Goal: Task Accomplishment & Management: Manage account settings

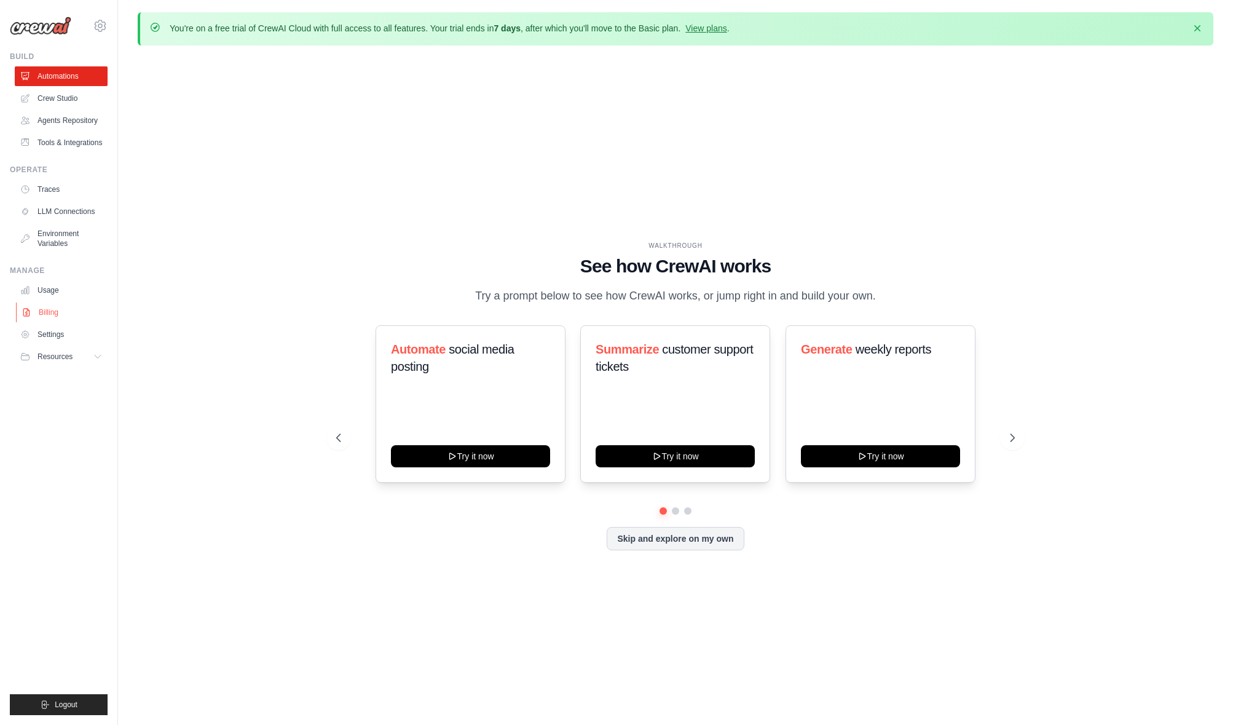
click at [52, 317] on link "Billing" at bounding box center [62, 312] width 93 height 20
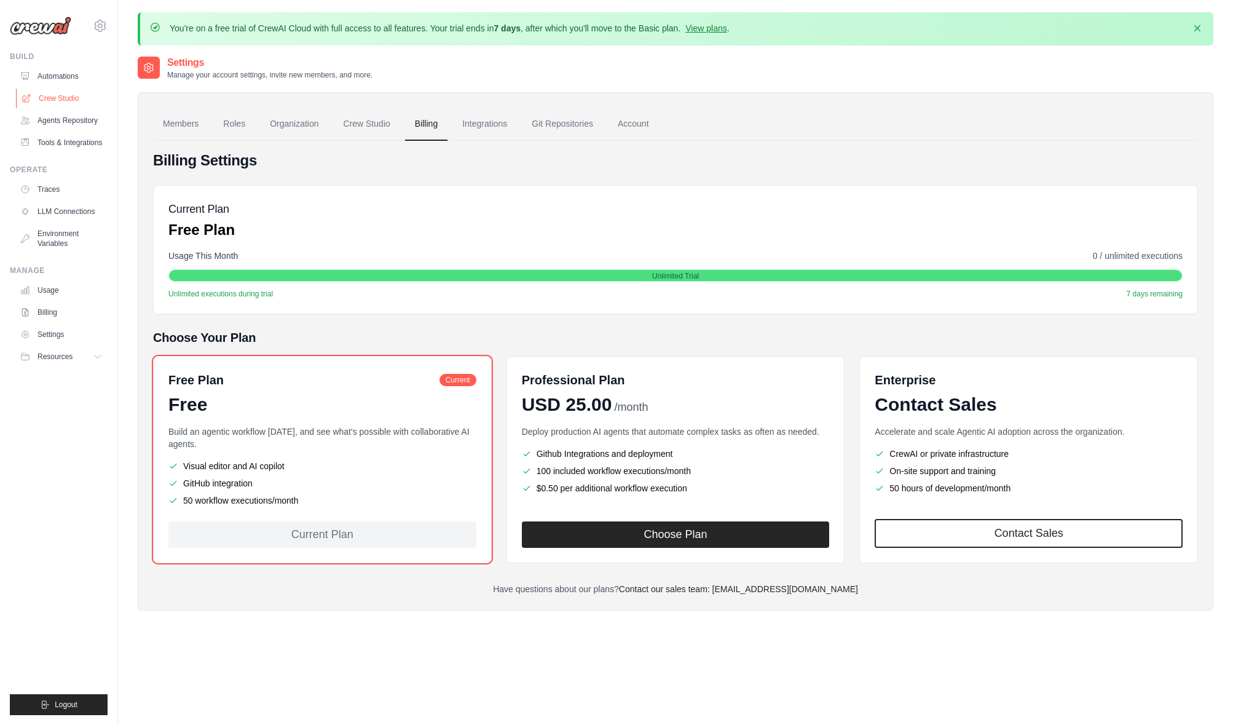
click at [66, 99] on link "Crew Studio" at bounding box center [62, 99] width 93 height 20
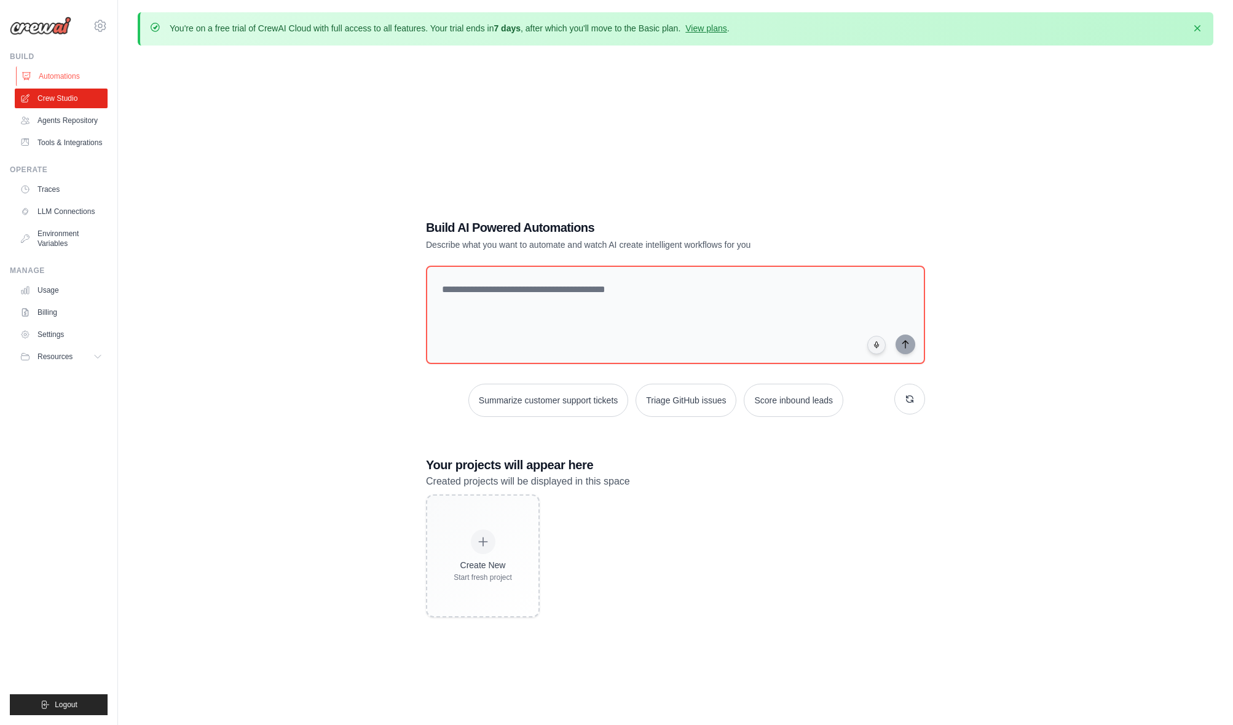
click at [60, 82] on link "Automations" at bounding box center [62, 76] width 93 height 20
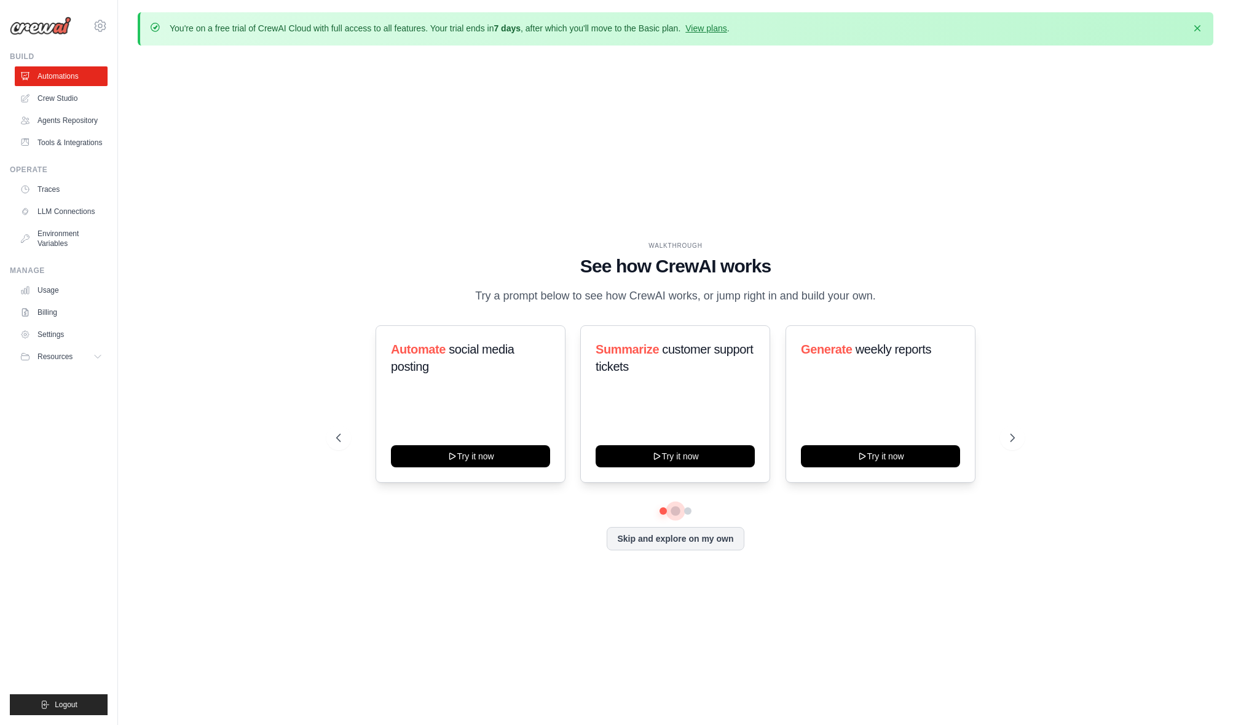
click at [674, 508] on button at bounding box center [676, 511] width 10 height 10
click at [687, 512] on button at bounding box center [688, 511] width 10 height 10
click at [86, 122] on link "Agents Repository" at bounding box center [62, 121] width 93 height 20
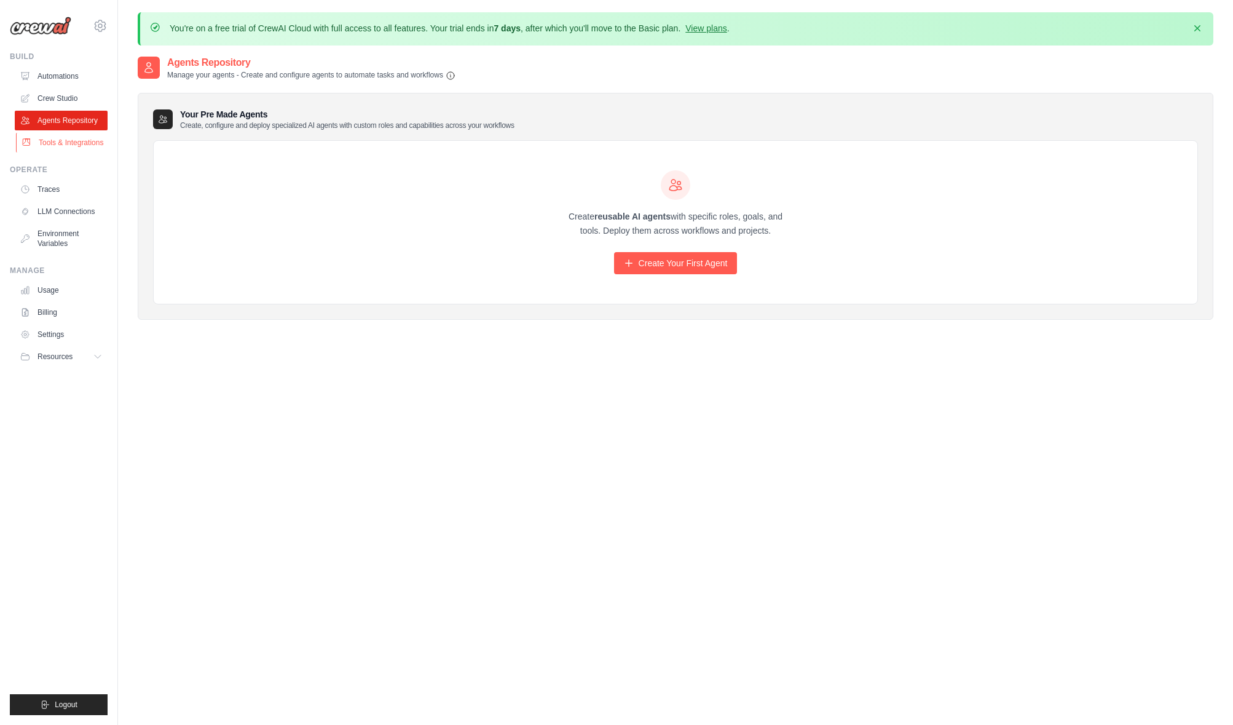
click at [89, 146] on link "Tools & Integrations" at bounding box center [62, 143] width 93 height 20
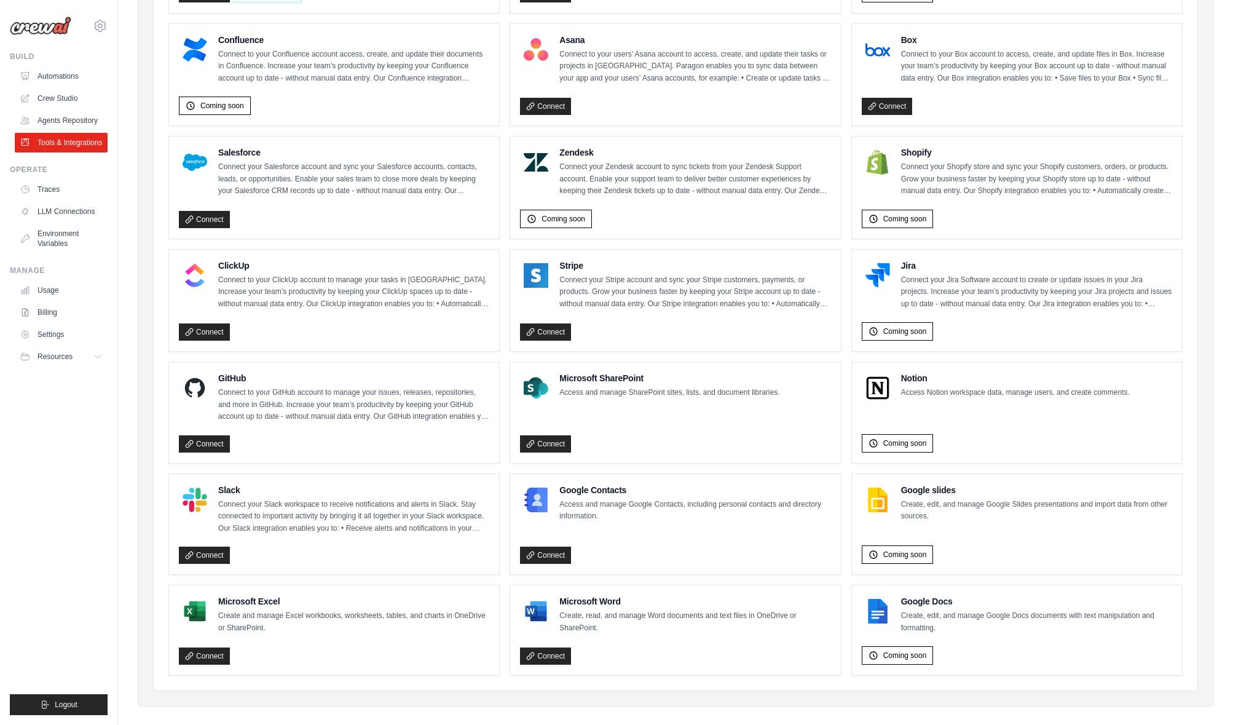
scroll to position [489, 0]
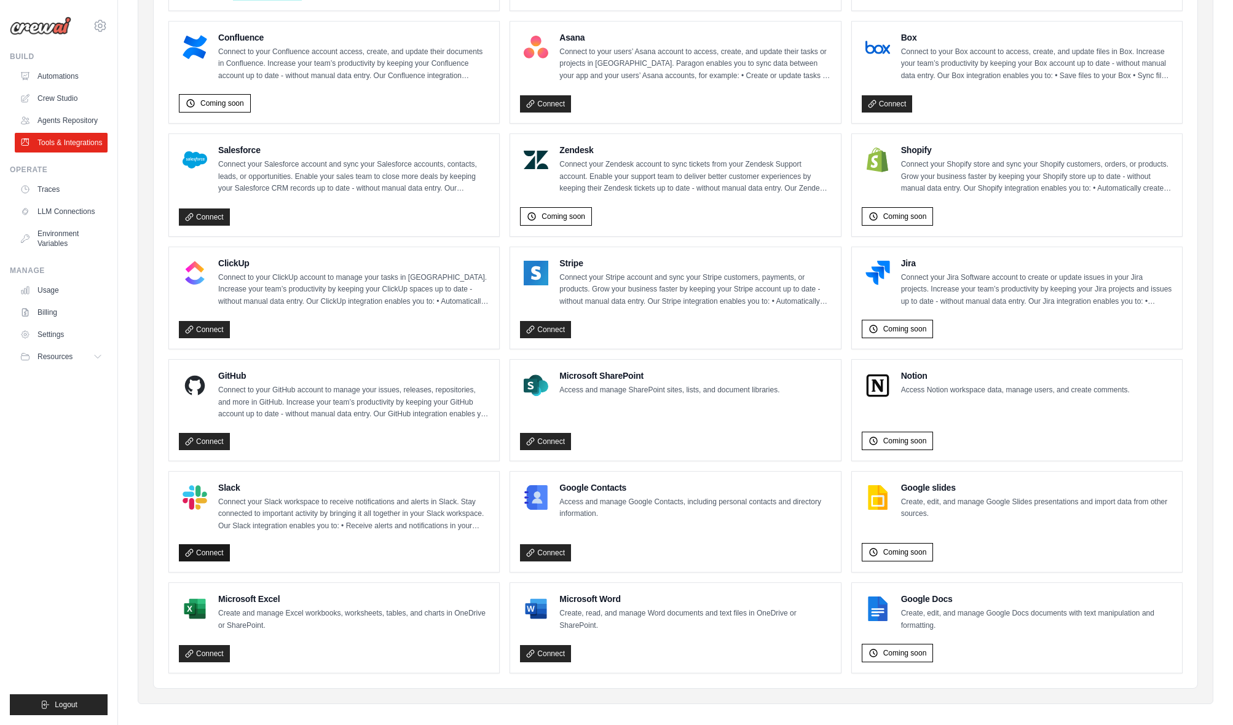
click at [207, 550] on link "Connect" at bounding box center [204, 552] width 51 height 17
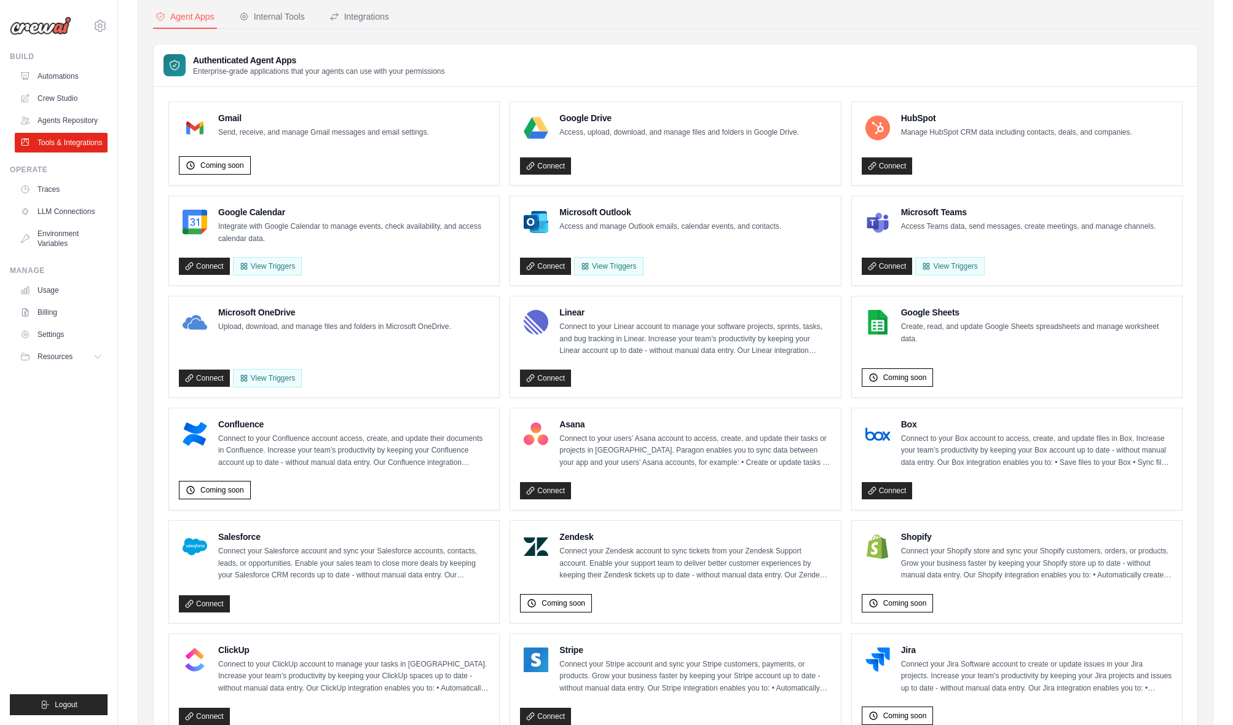
scroll to position [42, 0]
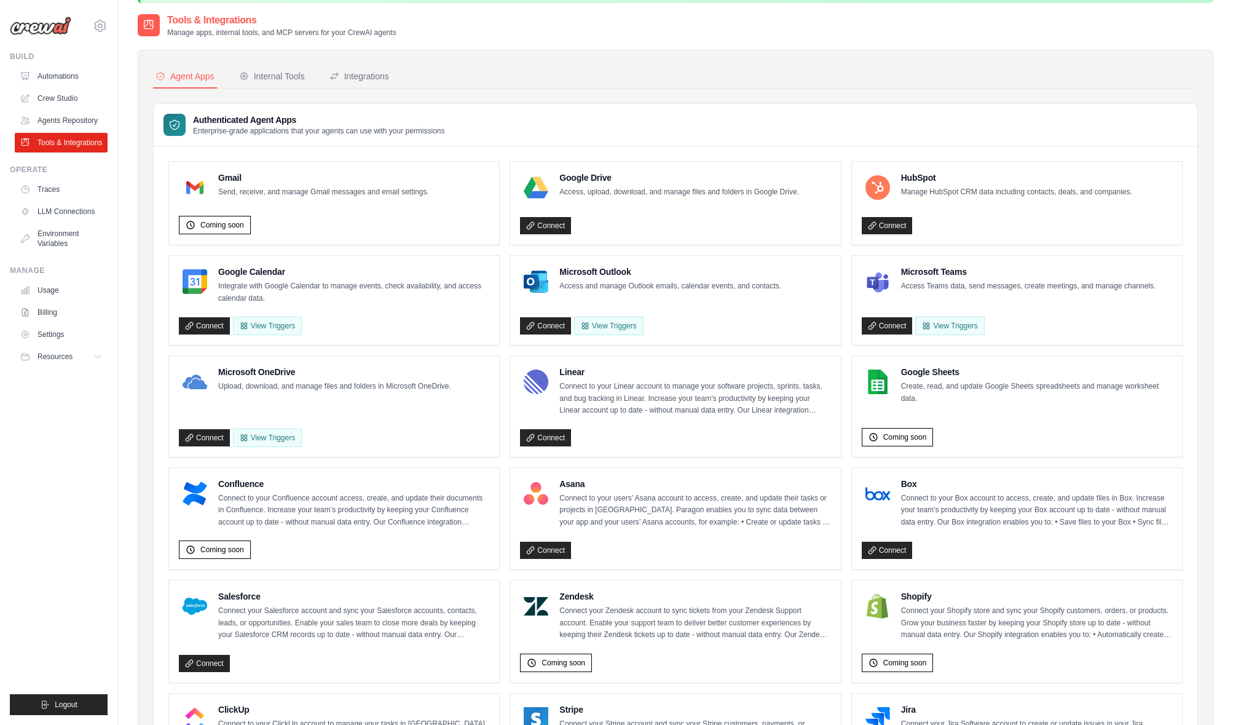
click at [558, 219] on link "Connect" at bounding box center [545, 225] width 51 height 17
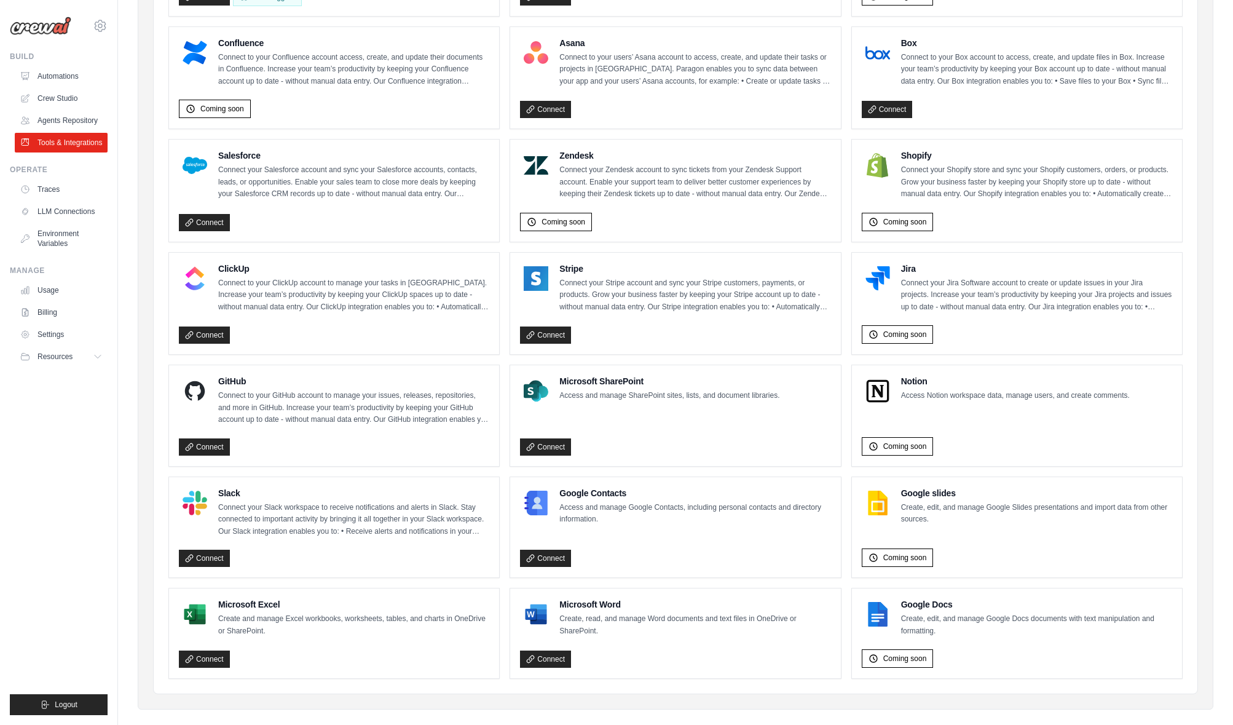
scroll to position [494, 0]
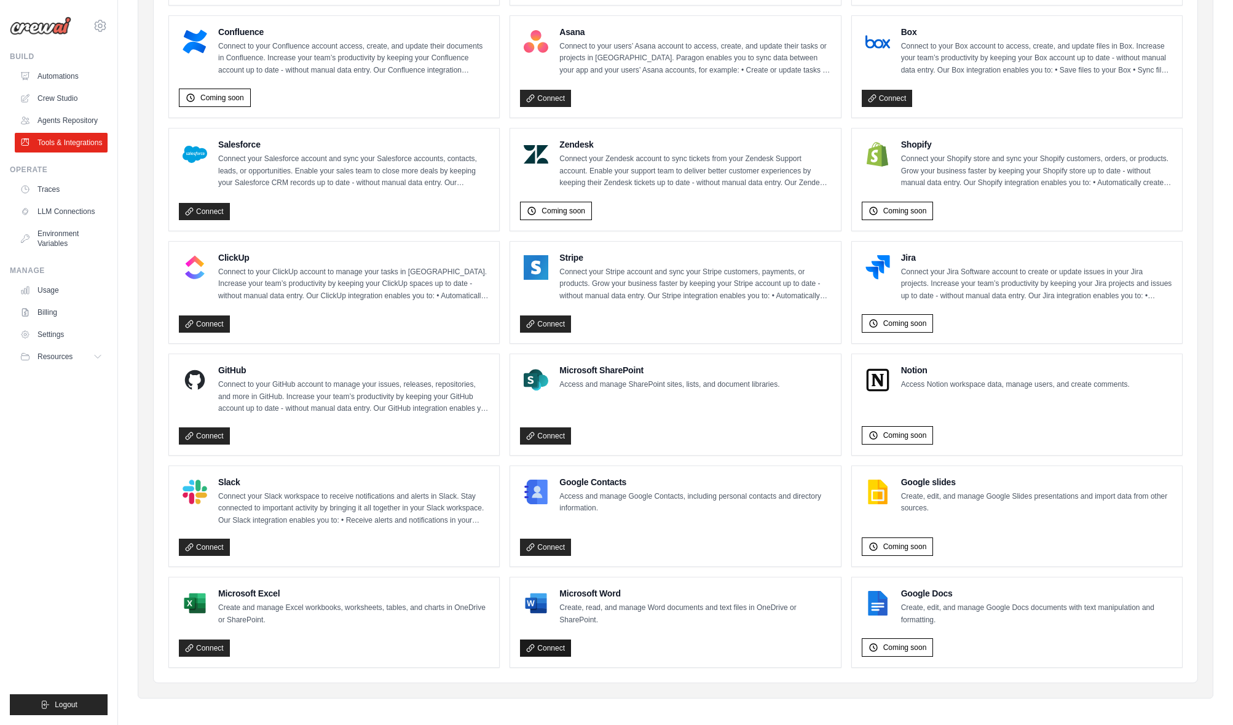
click at [546, 640] on link "Connect" at bounding box center [545, 647] width 51 height 17
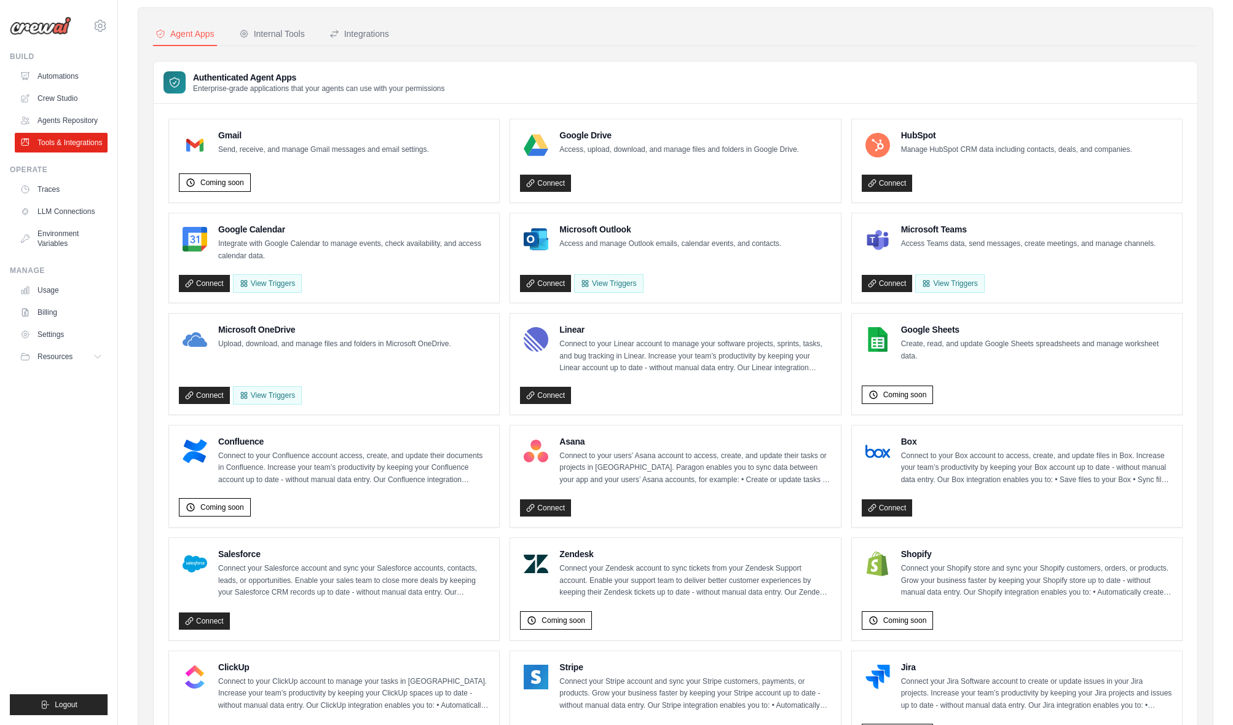
scroll to position [0, 0]
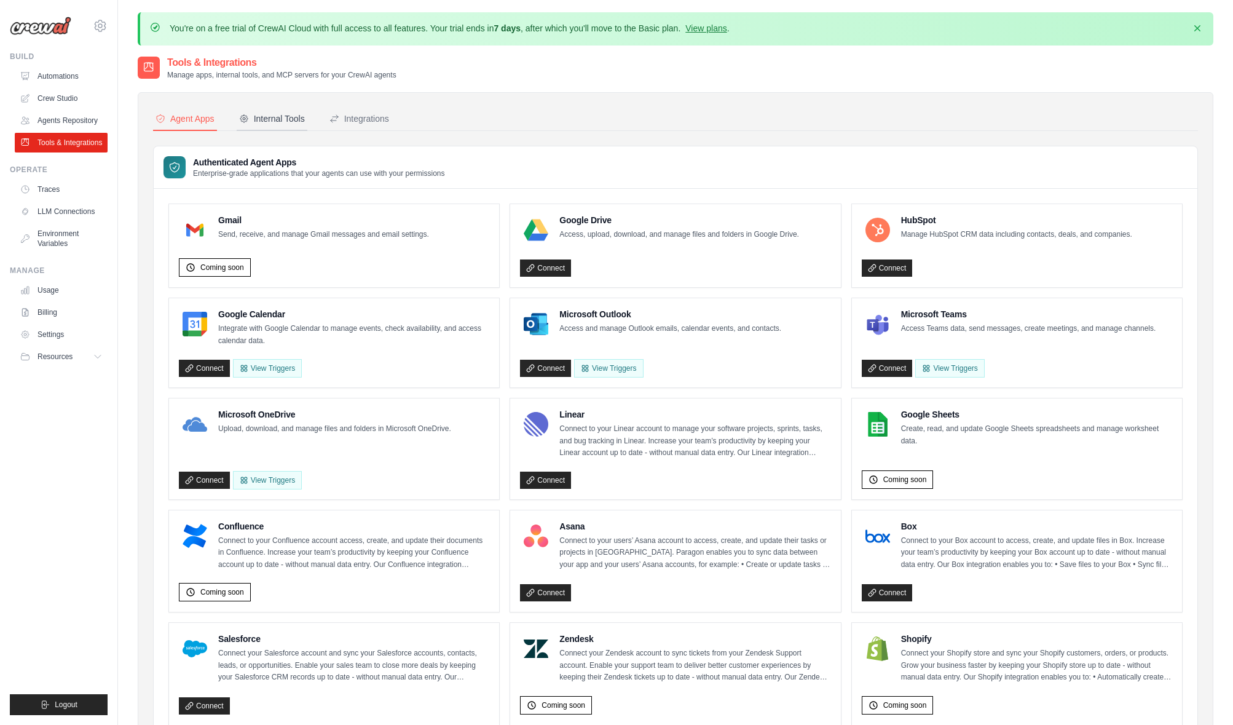
click at [281, 122] on div "Internal Tools" at bounding box center [272, 118] width 66 height 12
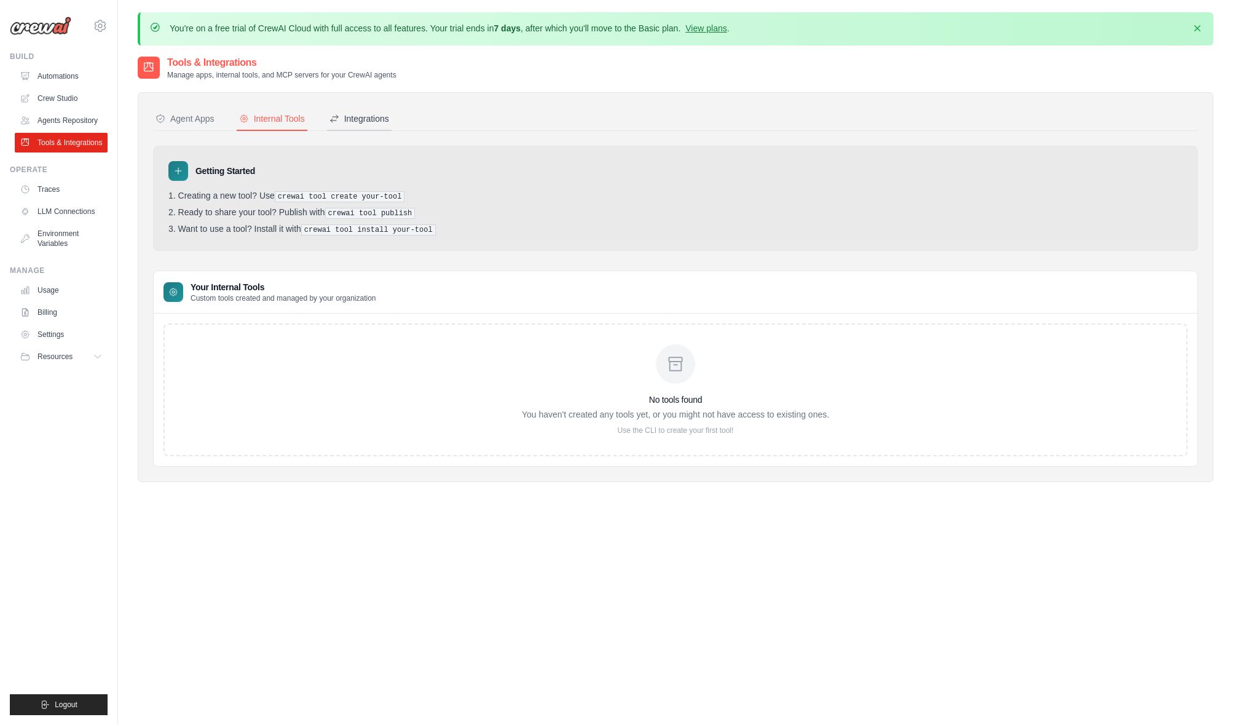
click at [365, 118] on div "Integrations" at bounding box center [359, 118] width 60 height 12
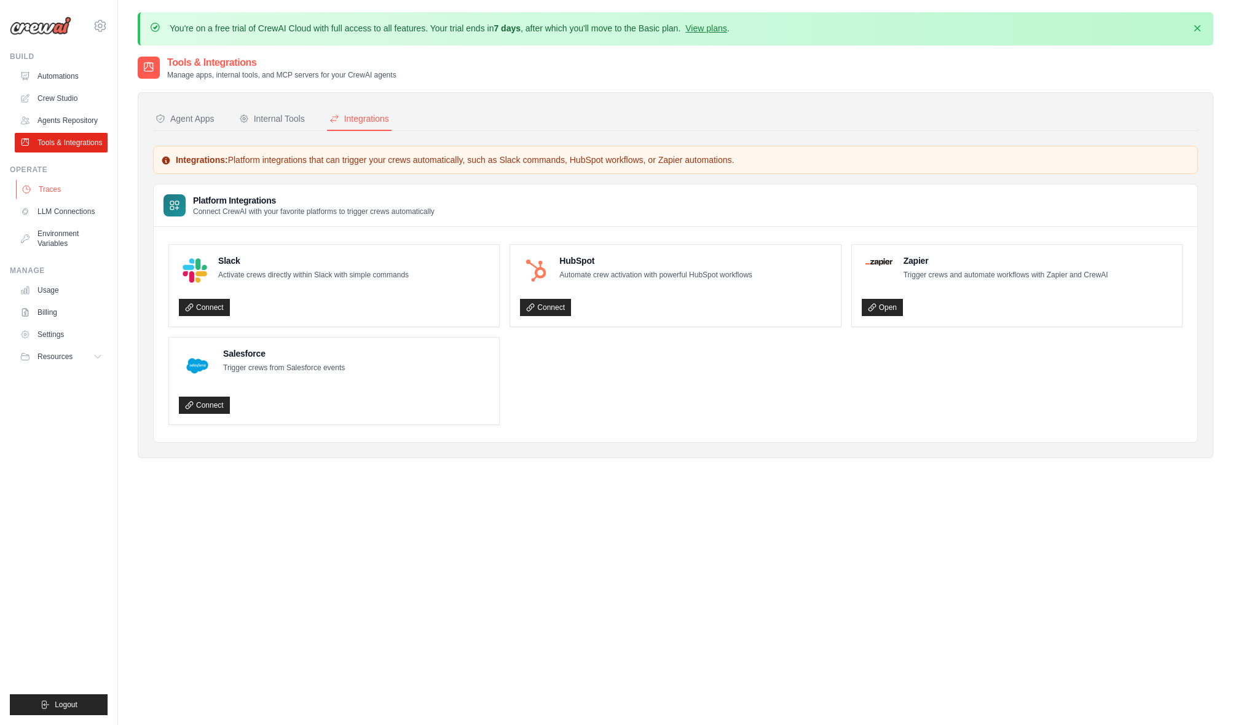
click at [63, 186] on link "Traces" at bounding box center [62, 190] width 93 height 20
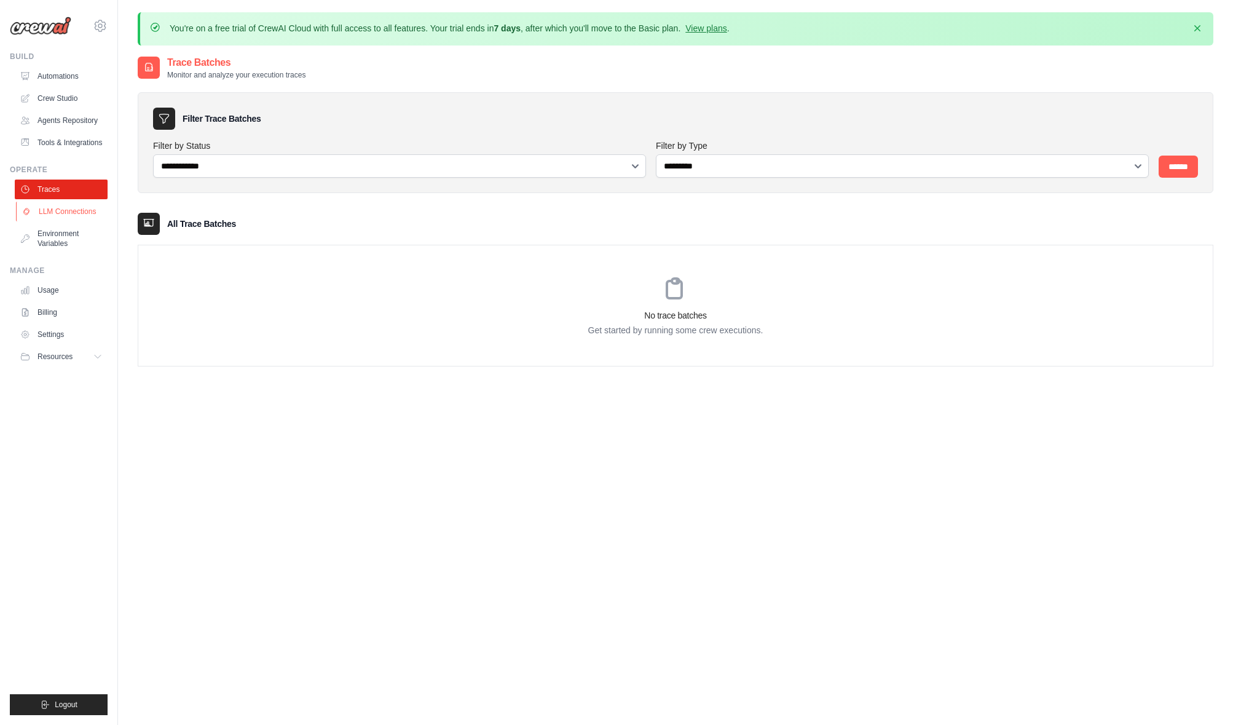
click at [81, 203] on link "LLM Connections" at bounding box center [62, 212] width 93 height 20
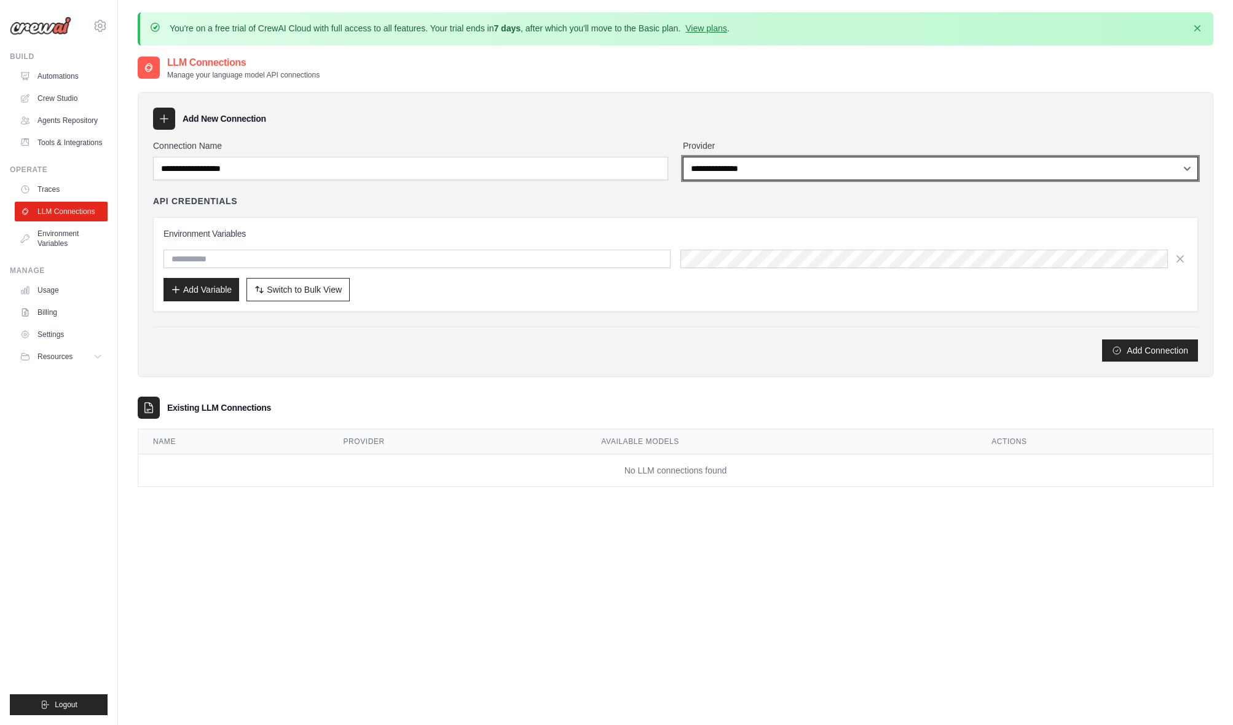
click at [1137, 168] on select "**********" at bounding box center [940, 168] width 515 height 23
select select "*********"
click at [683, 157] on select "**********" at bounding box center [940, 168] width 515 height 23
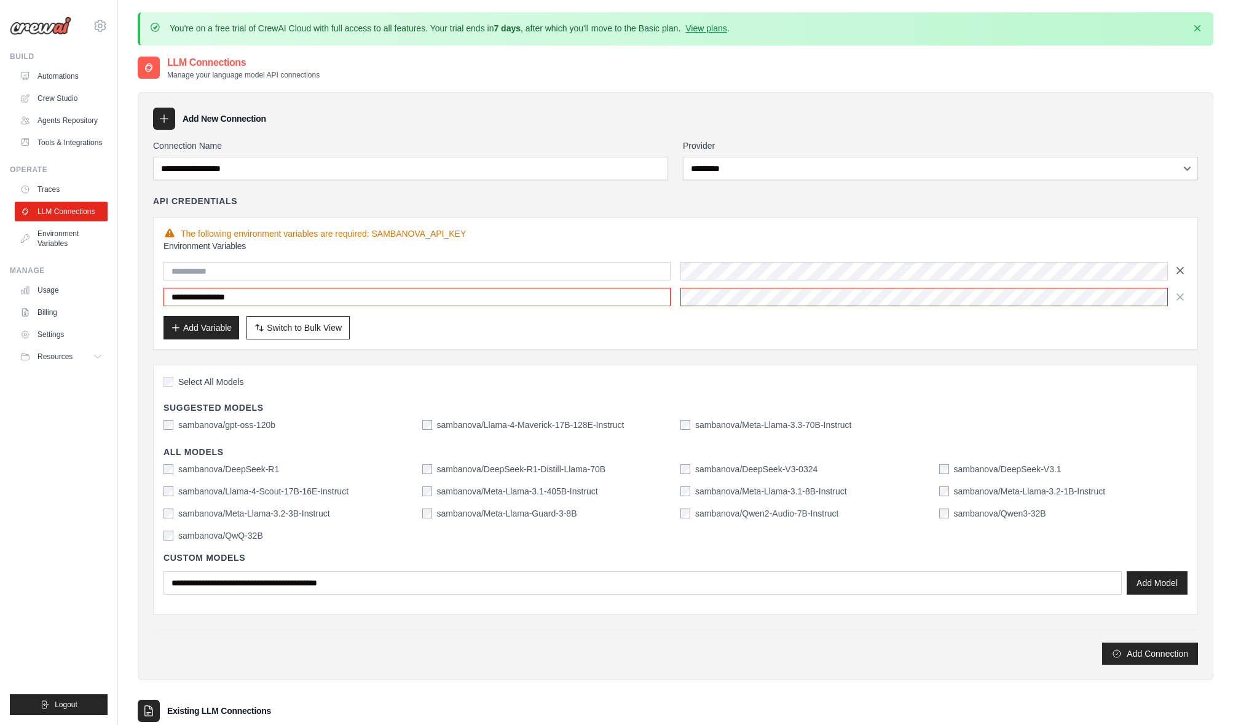
click at [1183, 264] on icon "button" at bounding box center [1180, 270] width 12 height 12
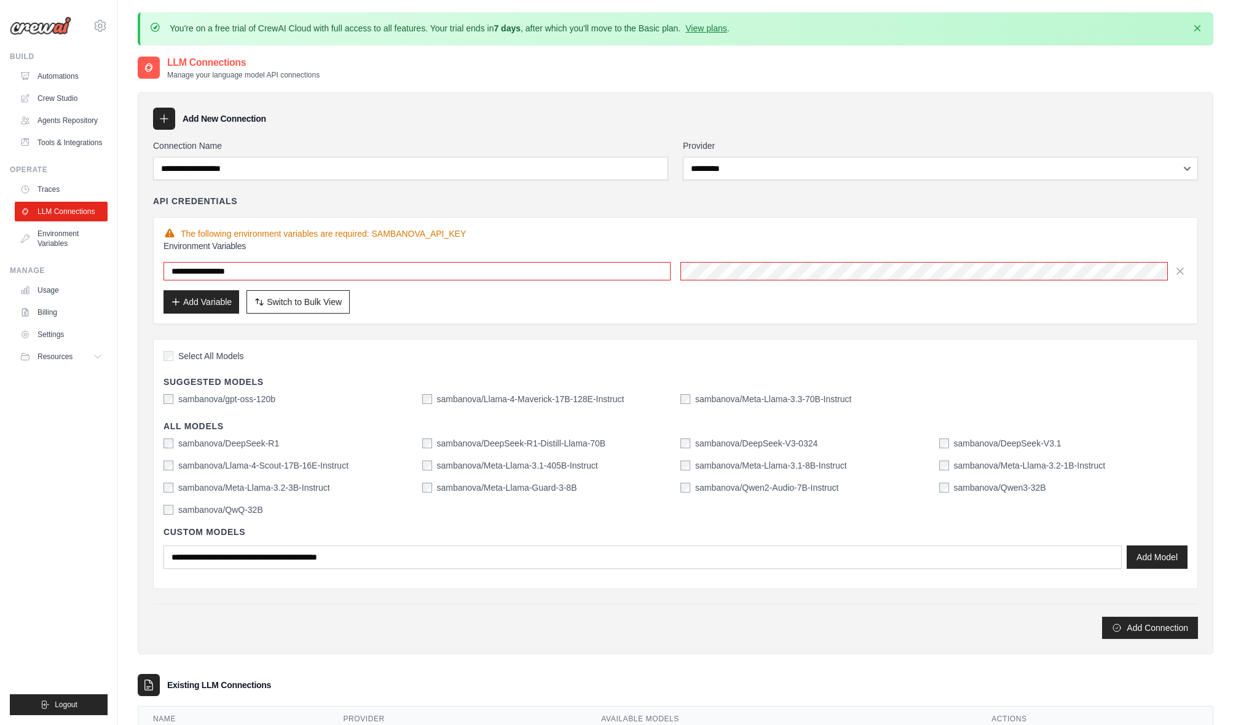
click at [231, 398] on label "sambanova/gpt-oss-120b" at bounding box center [226, 399] width 97 height 12
click at [1136, 626] on button "Add Connection" at bounding box center [1150, 627] width 96 height 22
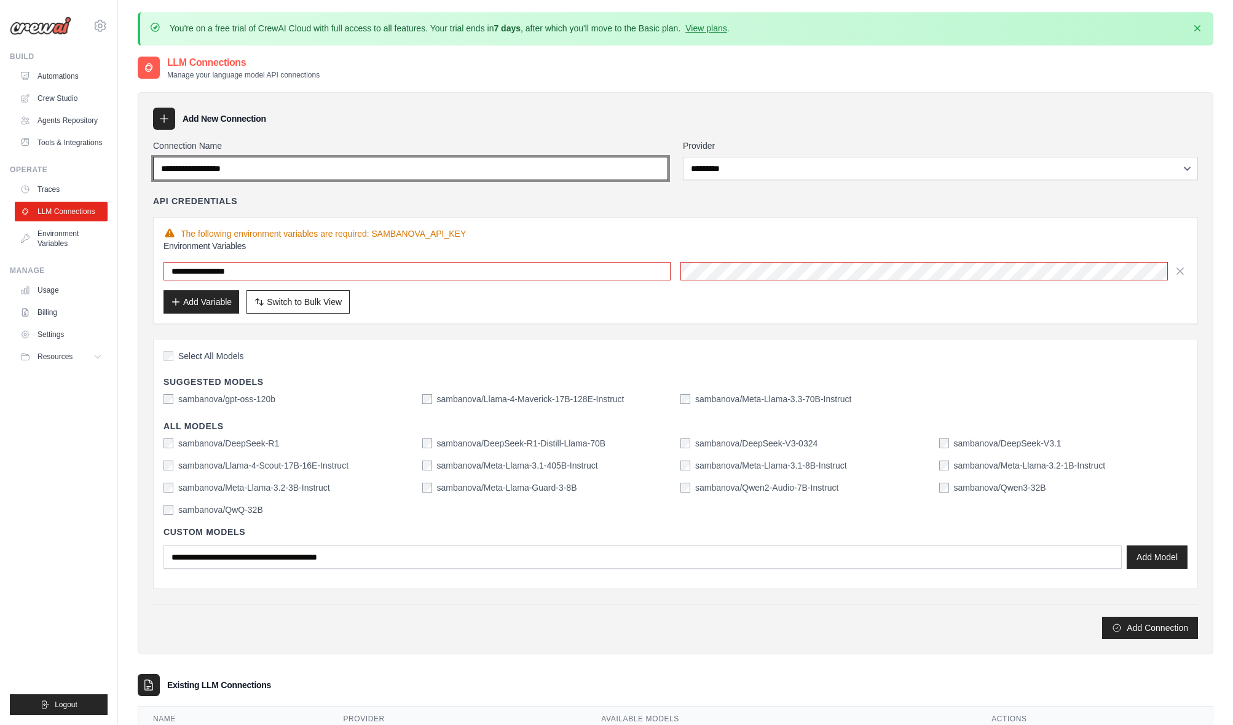
click at [489, 164] on input "Connection Name" at bounding box center [410, 168] width 515 height 23
click at [484, 157] on input "Connection Name" at bounding box center [410, 168] width 515 height 23
type input "*********"
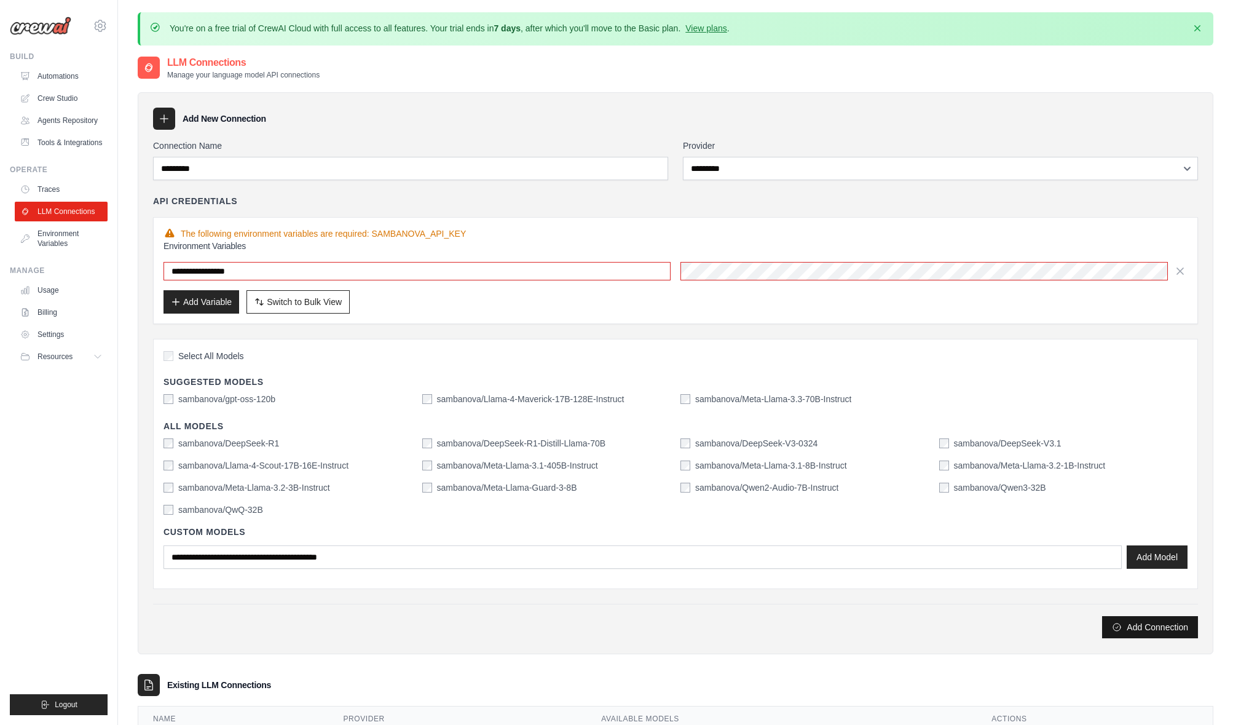
click at [1128, 628] on button "Add Connection" at bounding box center [1150, 627] width 96 height 22
click at [1127, 629] on button "Add Connection" at bounding box center [1150, 627] width 96 height 22
drag, startPoint x: 836, startPoint y: 314, endPoint x: 849, endPoint y: 311, distance: 13.3
click at [841, 314] on div "**********" at bounding box center [675, 270] width 1045 height 107
click at [1088, 304] on div "Add Variable Switch to Bulk View Switch to Table View" at bounding box center [676, 301] width 1024 height 23
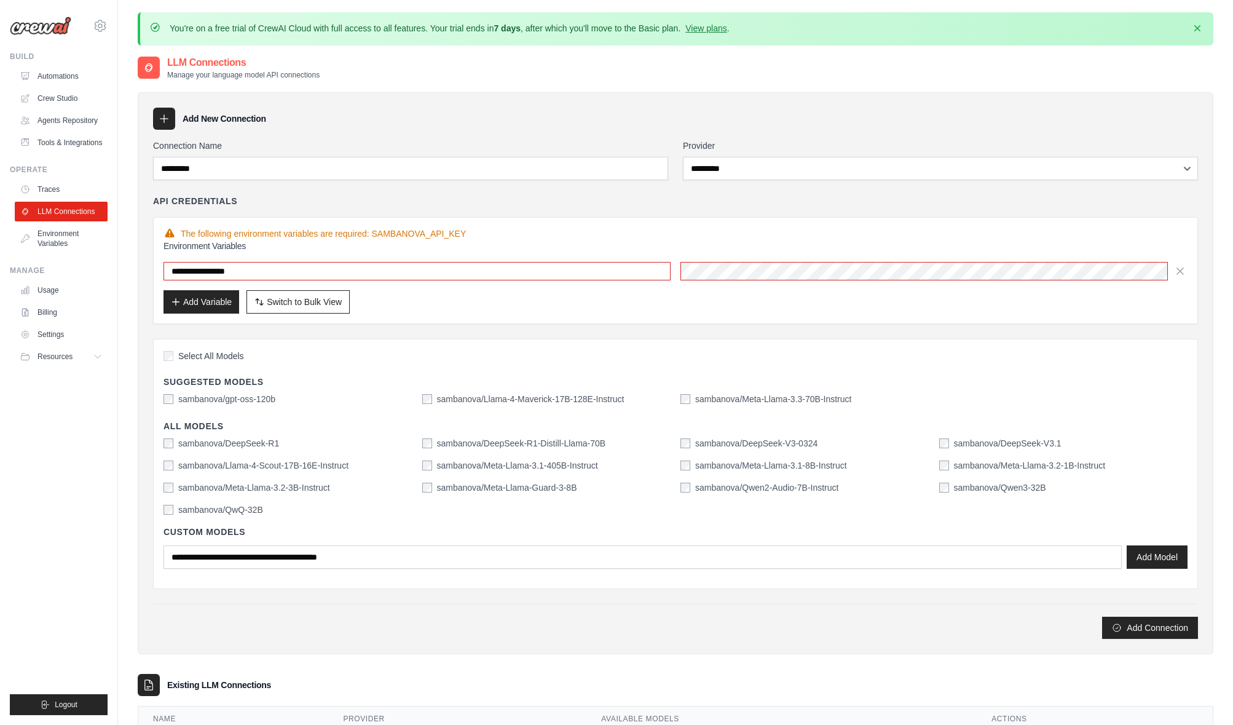
click at [1092, 307] on div "Add Variable Switch to Bulk View Switch to Table View" at bounding box center [676, 301] width 1024 height 23
click at [282, 300] on span "Switch to Bulk View" at bounding box center [304, 301] width 75 height 12
type textarea "**********"
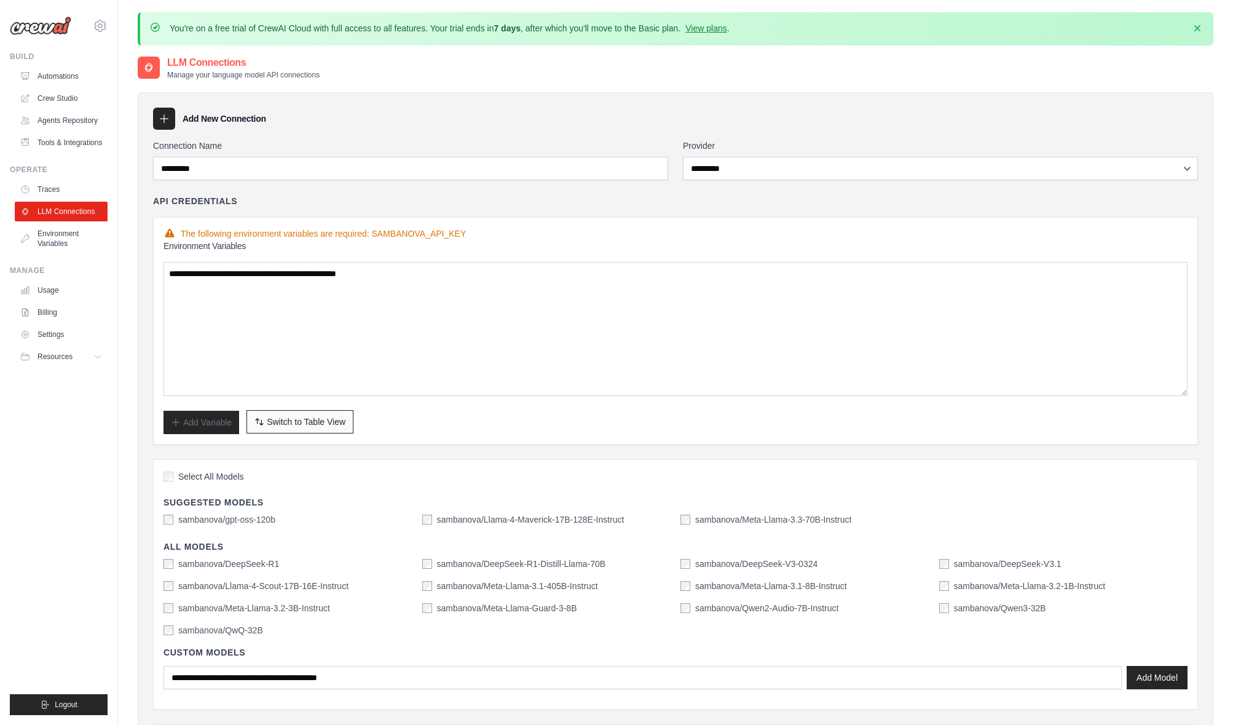
click at [317, 422] on span "Switch to Table View" at bounding box center [306, 422] width 79 height 12
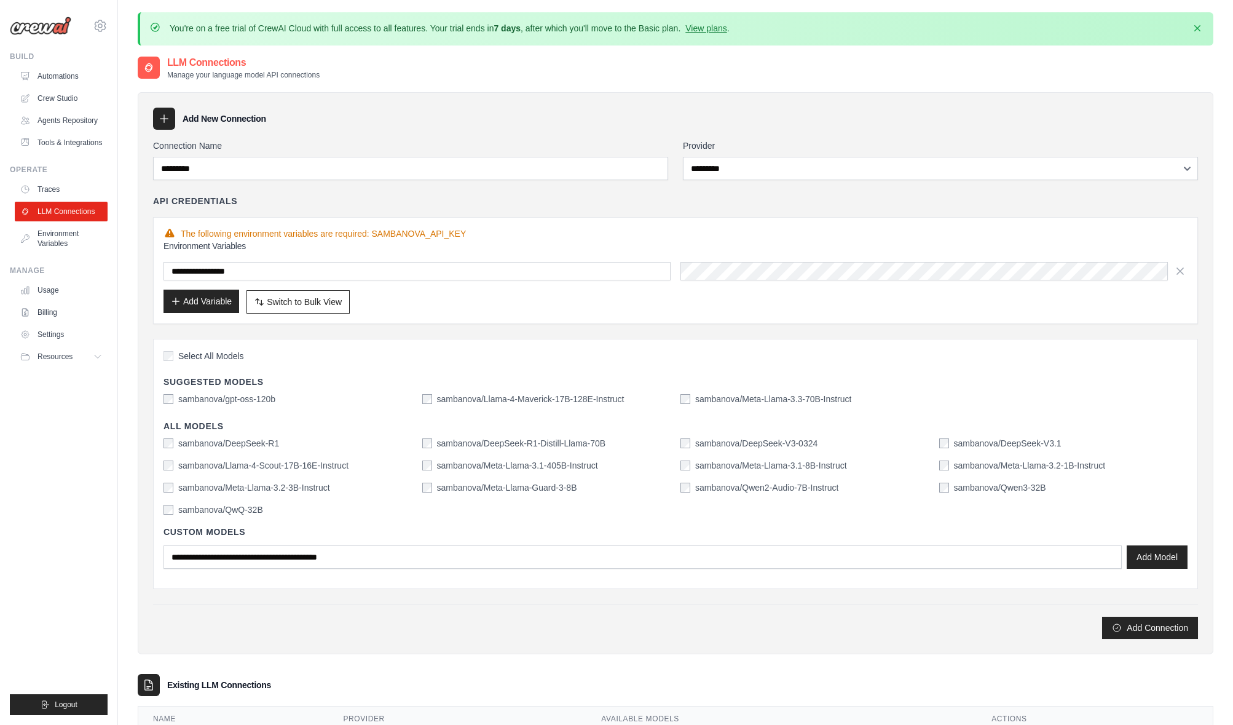
click at [202, 298] on button "Add Variable" at bounding box center [202, 301] width 76 height 23
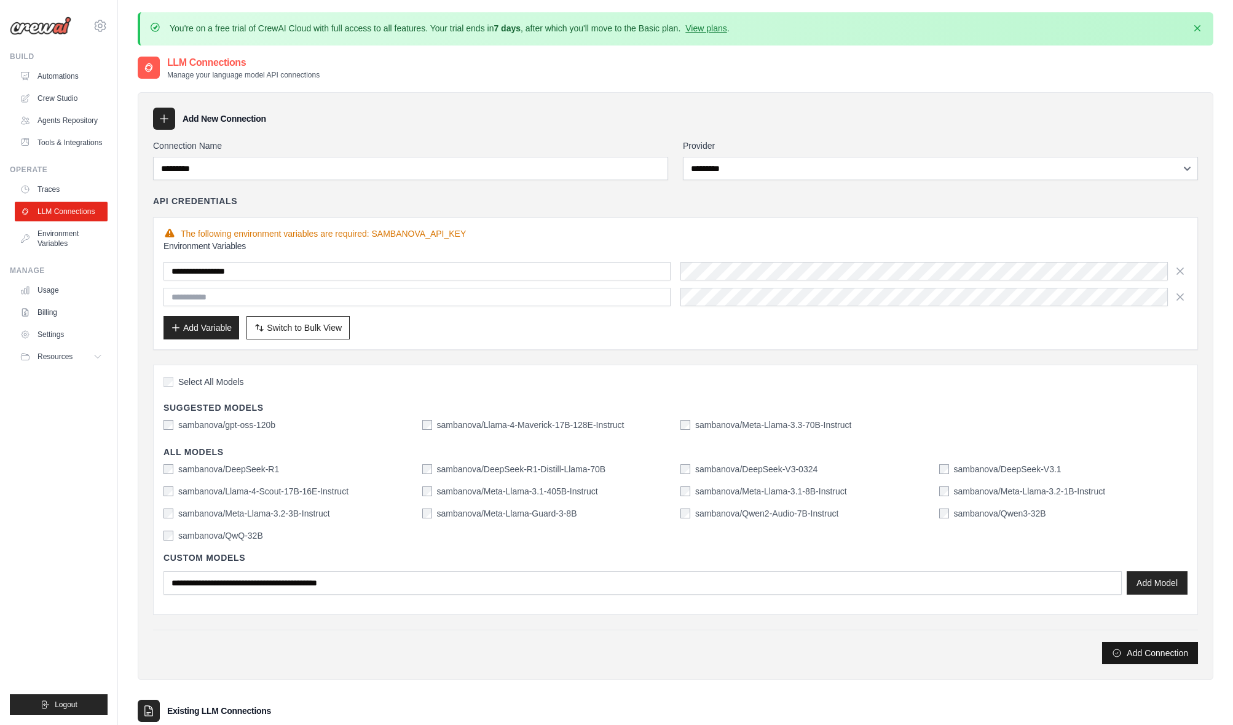
click at [1156, 653] on button "Add Connection" at bounding box center [1150, 653] width 96 height 22
click at [1155, 652] on button "Add Connection" at bounding box center [1150, 653] width 96 height 22
click at [1154, 652] on button "Add Connection" at bounding box center [1150, 653] width 96 height 22
click at [1154, 651] on button "Add Connection" at bounding box center [1150, 653] width 96 height 22
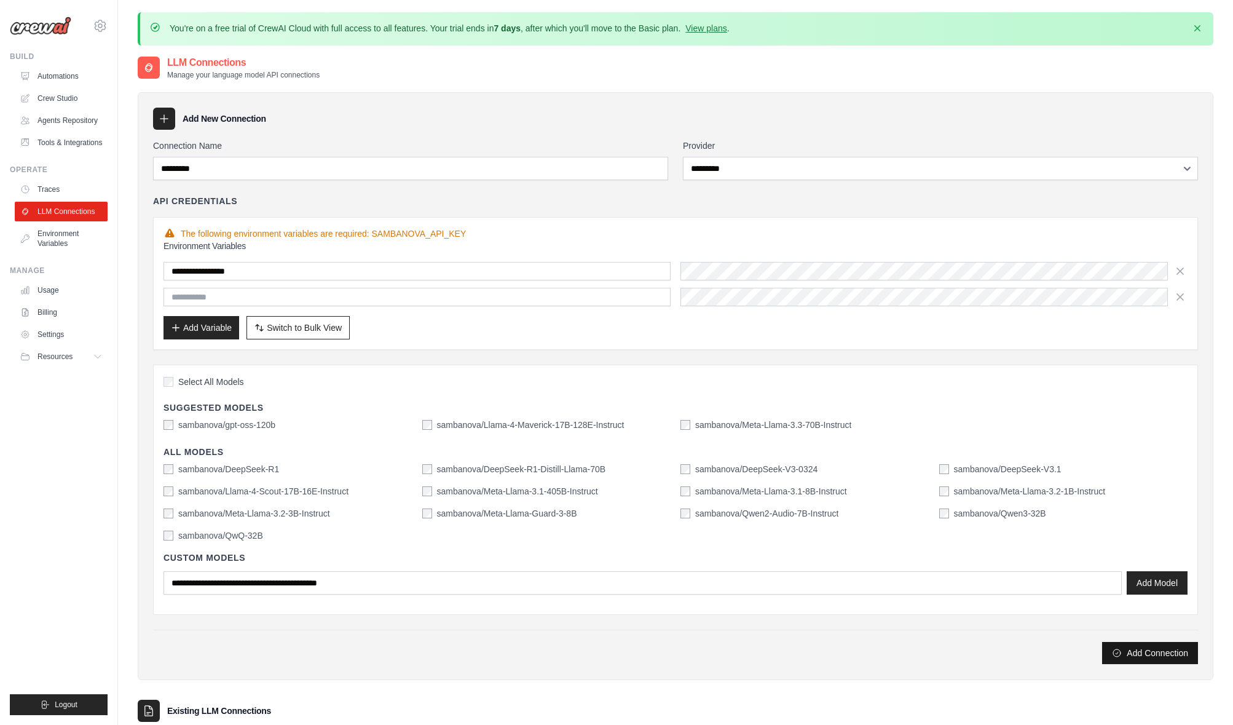
click at [1153, 650] on button "Add Connection" at bounding box center [1150, 653] width 96 height 22
click at [1151, 650] on button "Add Connection" at bounding box center [1150, 653] width 96 height 22
click at [1150, 650] on button "Add Connection" at bounding box center [1150, 653] width 96 height 22
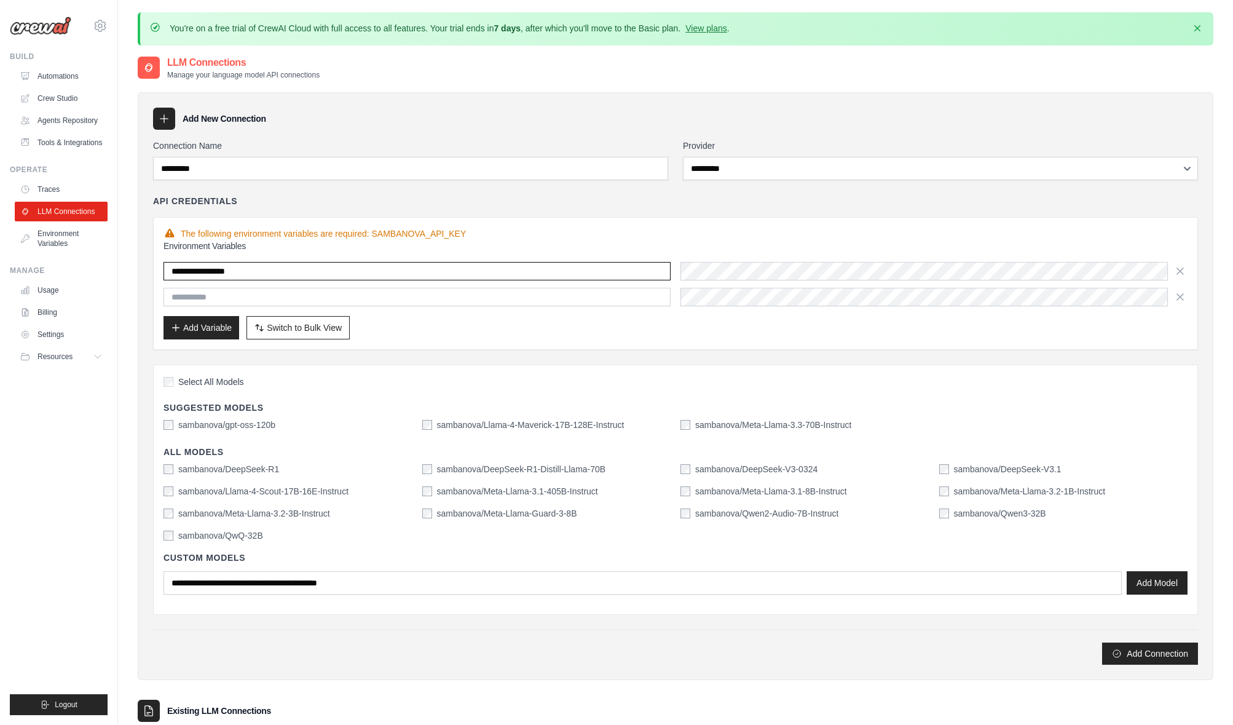
click at [360, 270] on input "**********" at bounding box center [417, 271] width 507 height 18
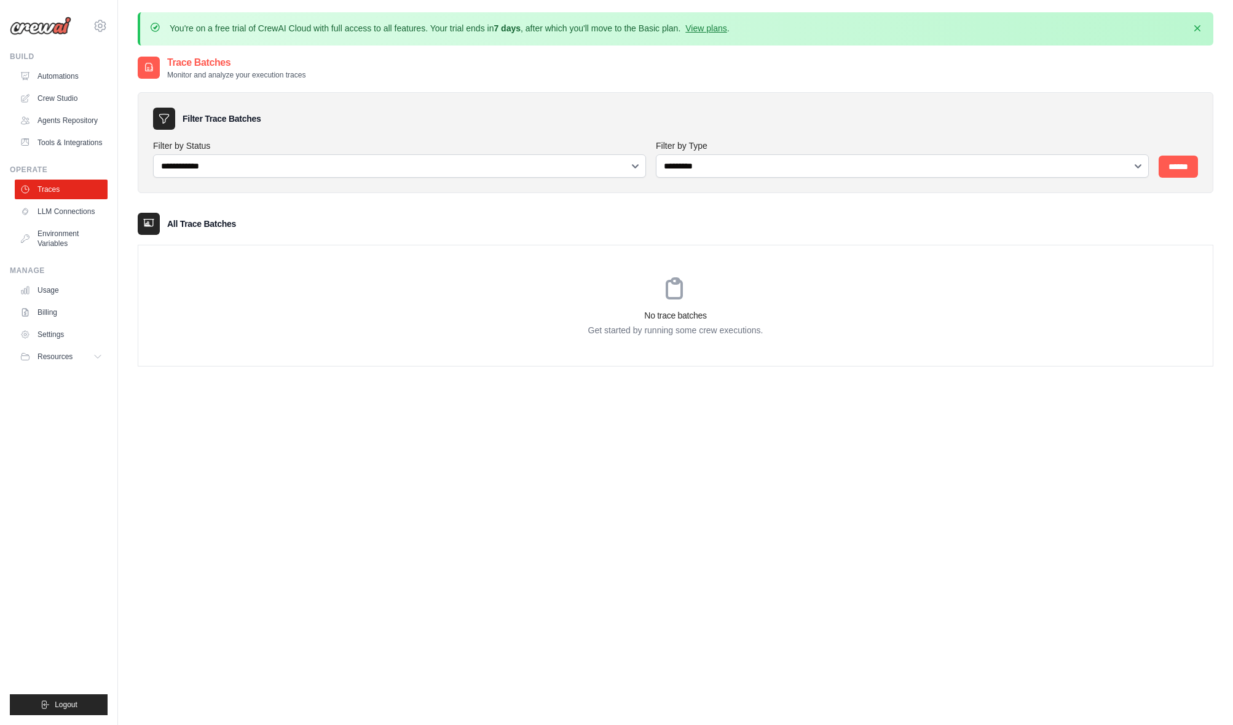
click at [246, 251] on div "No trace batches Get started by running some crew executions." at bounding box center [675, 305] width 1075 height 120
click at [69, 210] on link "LLM Connections" at bounding box center [62, 212] width 93 height 20
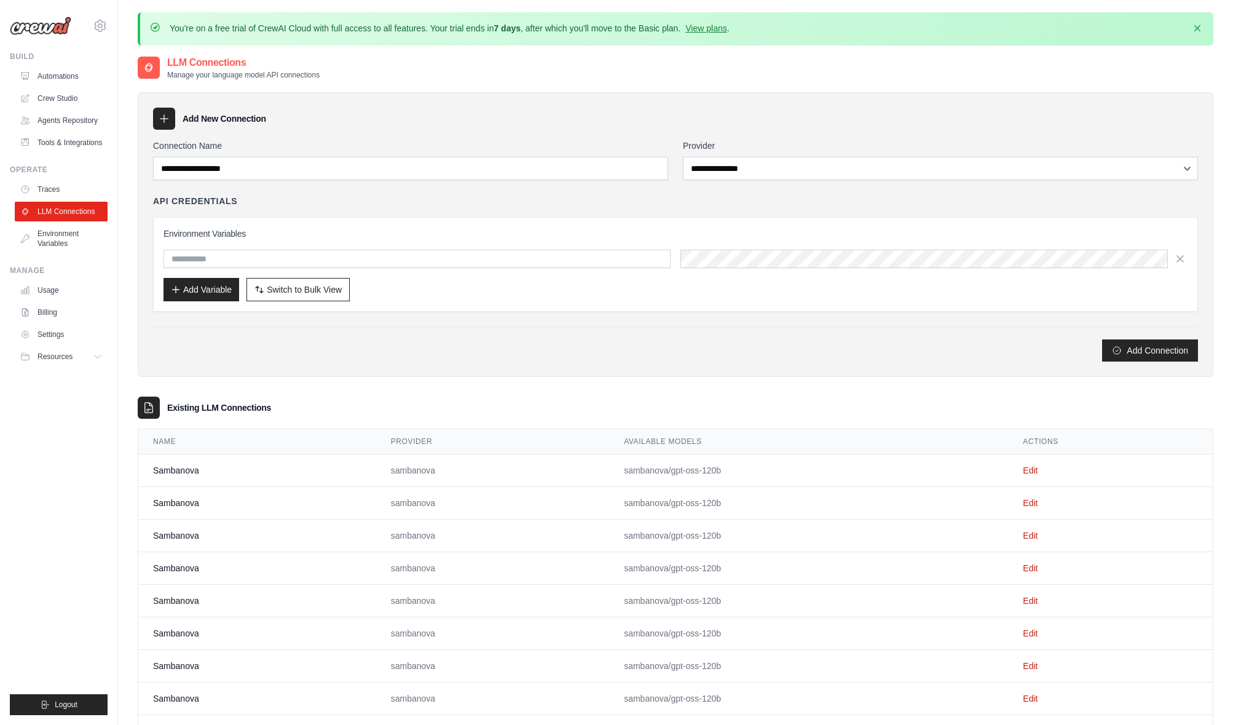
click at [504, 346] on div "Add Connection" at bounding box center [675, 350] width 1045 height 22
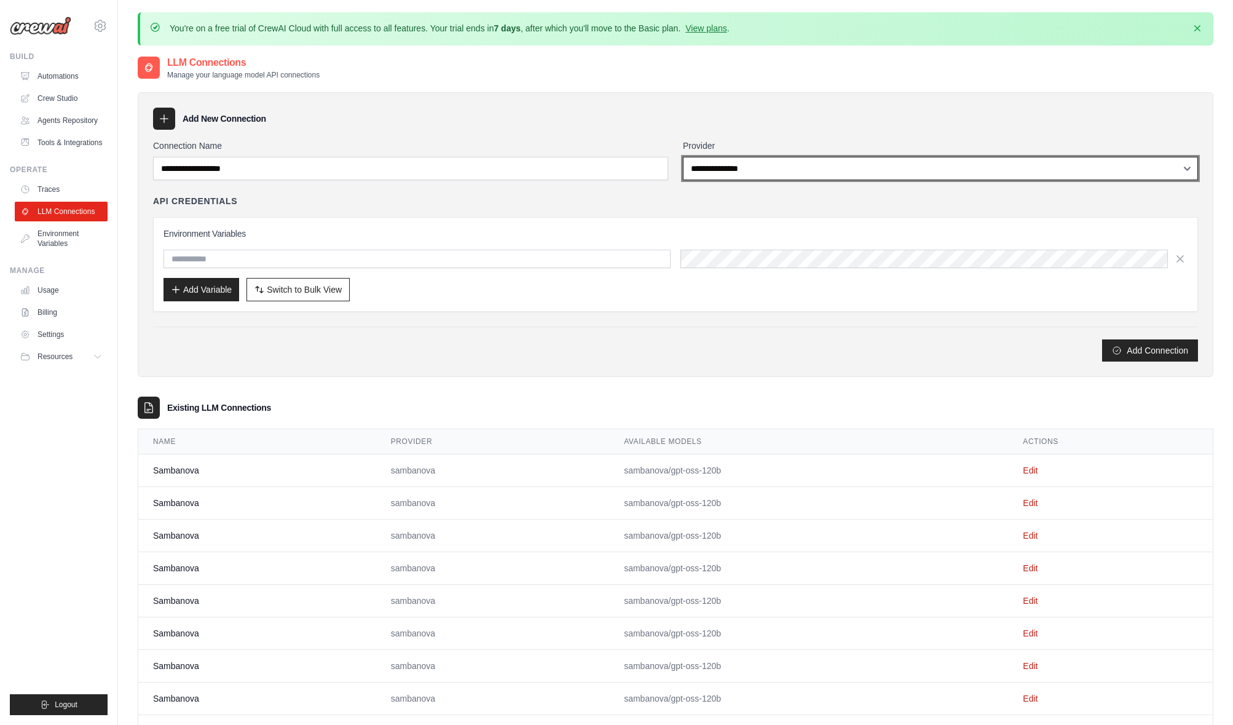
click at [807, 167] on select "**********" at bounding box center [940, 168] width 515 height 23
select select "*********"
click at [683, 157] on select "**********" at bounding box center [940, 168] width 515 height 23
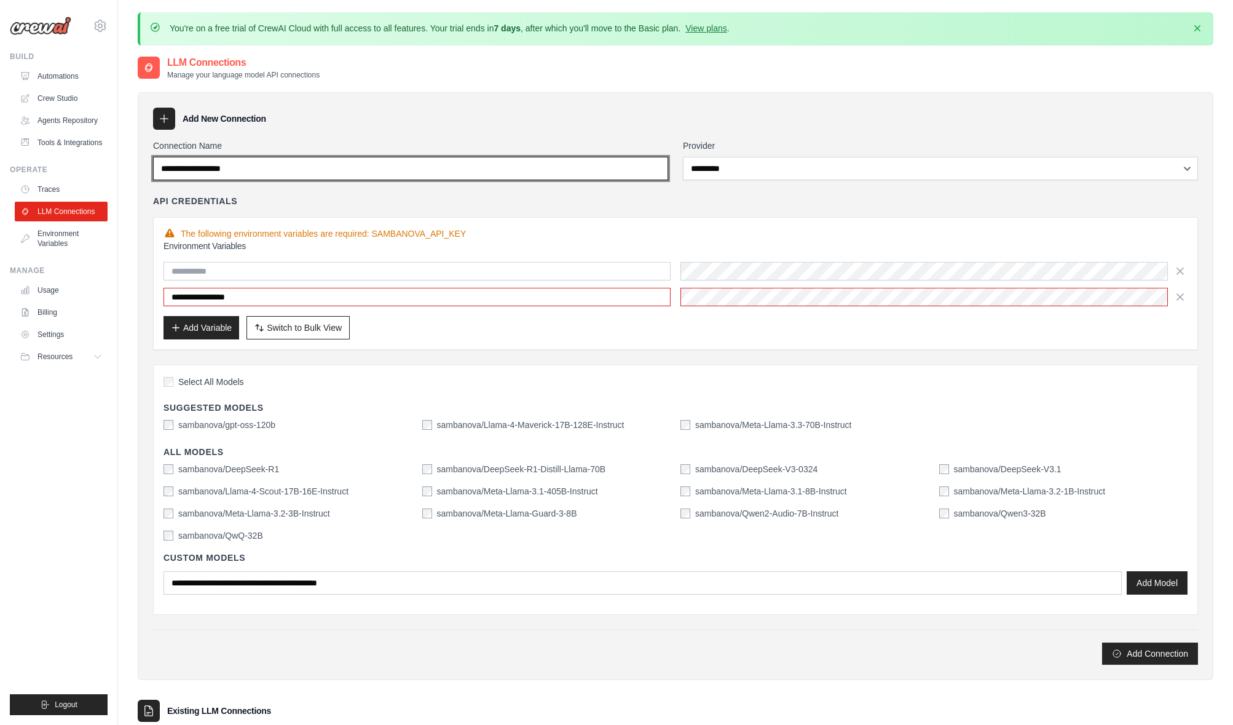
click at [412, 165] on input "Connection Name" at bounding box center [410, 168] width 515 height 23
click at [411, 165] on input "Connection Name" at bounding box center [410, 168] width 515 height 23
type input "*********"
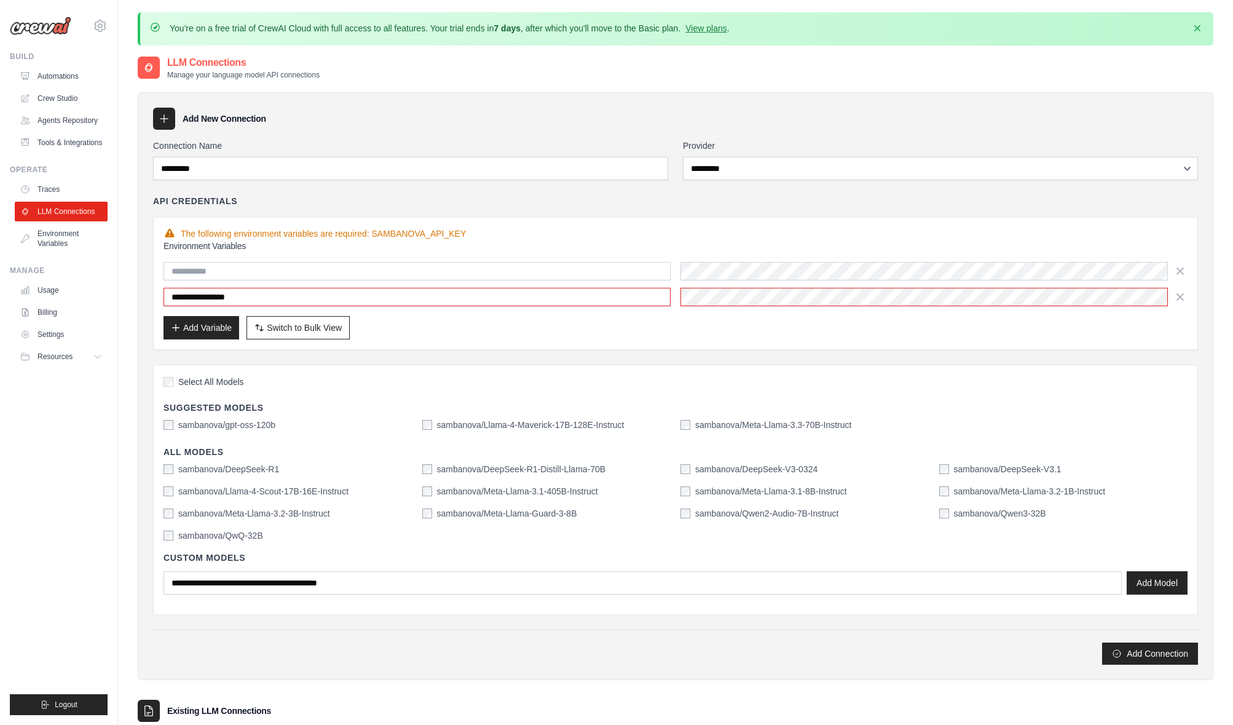
click at [259, 424] on label "sambanova/gpt-oss-120b" at bounding box center [226, 425] width 97 height 12
click at [1136, 654] on button "Add Connection" at bounding box center [1150, 653] width 96 height 22
click at [285, 294] on input "**********" at bounding box center [417, 297] width 507 height 18
drag, startPoint x: 285, startPoint y: 293, endPoint x: 119, endPoint y: 291, distance: 166.0
click at [127, 291] on div "You're on a free trial of CrewAI Cloud with full access to all features. Your t…" at bounding box center [675, 590] width 1115 height 1156
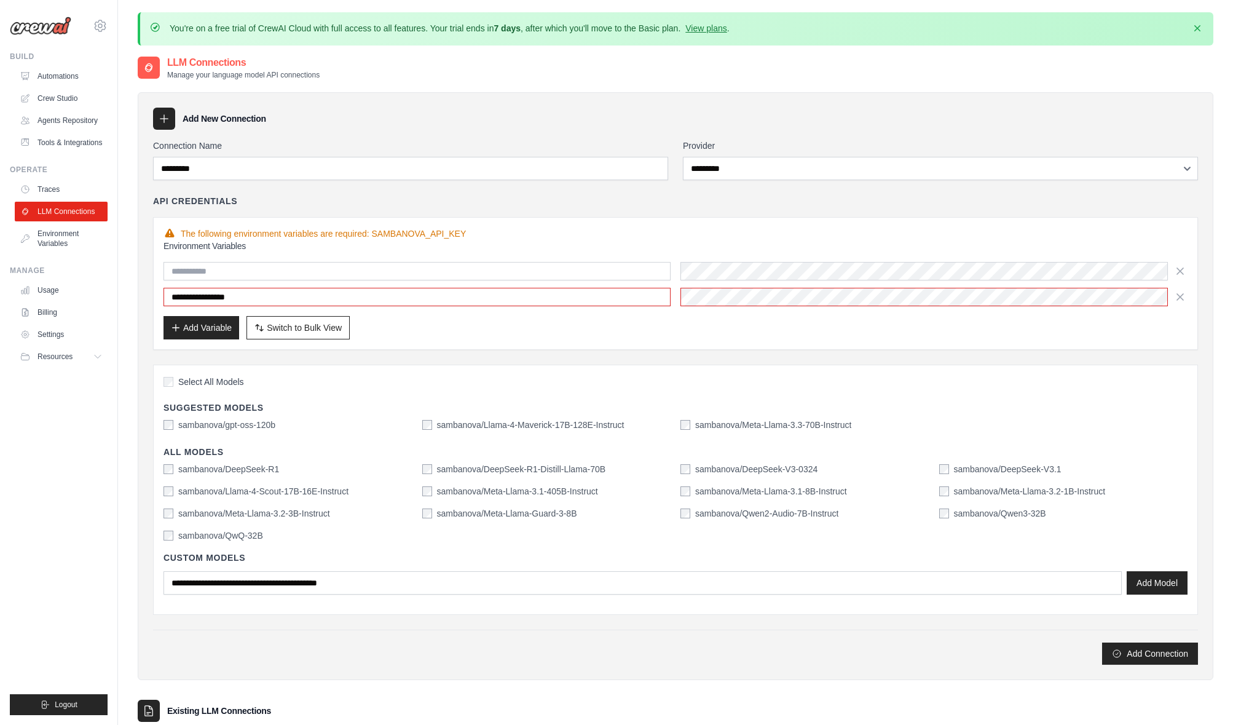
click at [399, 234] on div "The following environment variables are required: SAMBANOVA_API_KEY" at bounding box center [676, 233] width 1024 height 12
click at [400, 234] on div "The following environment variables are required: SAMBANOVA_API_KEY" at bounding box center [676, 233] width 1024 height 12
click at [400, 232] on div "The following environment variables are required: SAMBANOVA_API_KEY" at bounding box center [676, 233] width 1024 height 12
drag, startPoint x: 372, startPoint y: 232, endPoint x: 464, endPoint y: 231, distance: 91.6
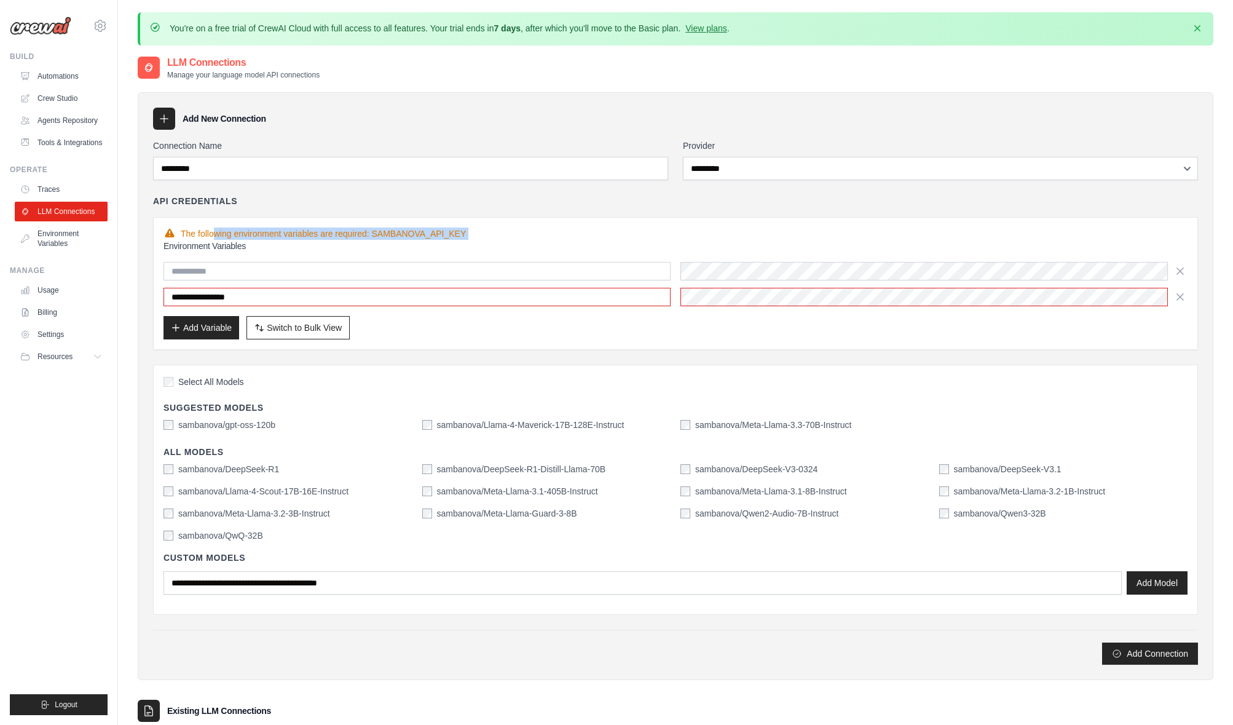
click at [464, 231] on div "The following environment variables are required: SAMBANOVA_API_KEY" at bounding box center [676, 233] width 1024 height 12
copy div "SAMBANOVA_API_KEY"
click at [195, 325] on button "Add Variable" at bounding box center [202, 326] width 76 height 23
paste input "**********"
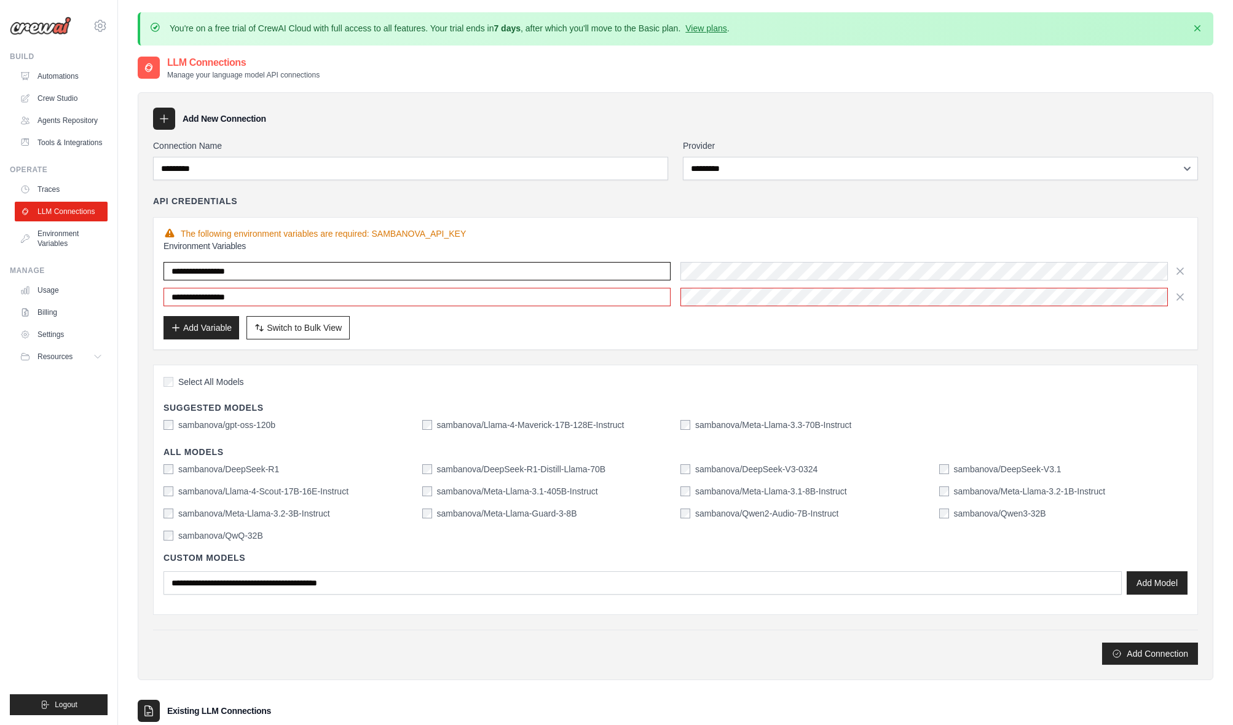
type input "**********"
click at [1145, 650] on button "Add Connection" at bounding box center [1150, 653] width 96 height 22
click at [1006, 471] on label "sambanova/DeepSeek-V3.1" at bounding box center [1008, 469] width 108 height 12
click at [1137, 653] on button "Add Connection" at bounding box center [1150, 653] width 96 height 22
click at [1137, 651] on button "Add Connection" at bounding box center [1150, 653] width 96 height 22
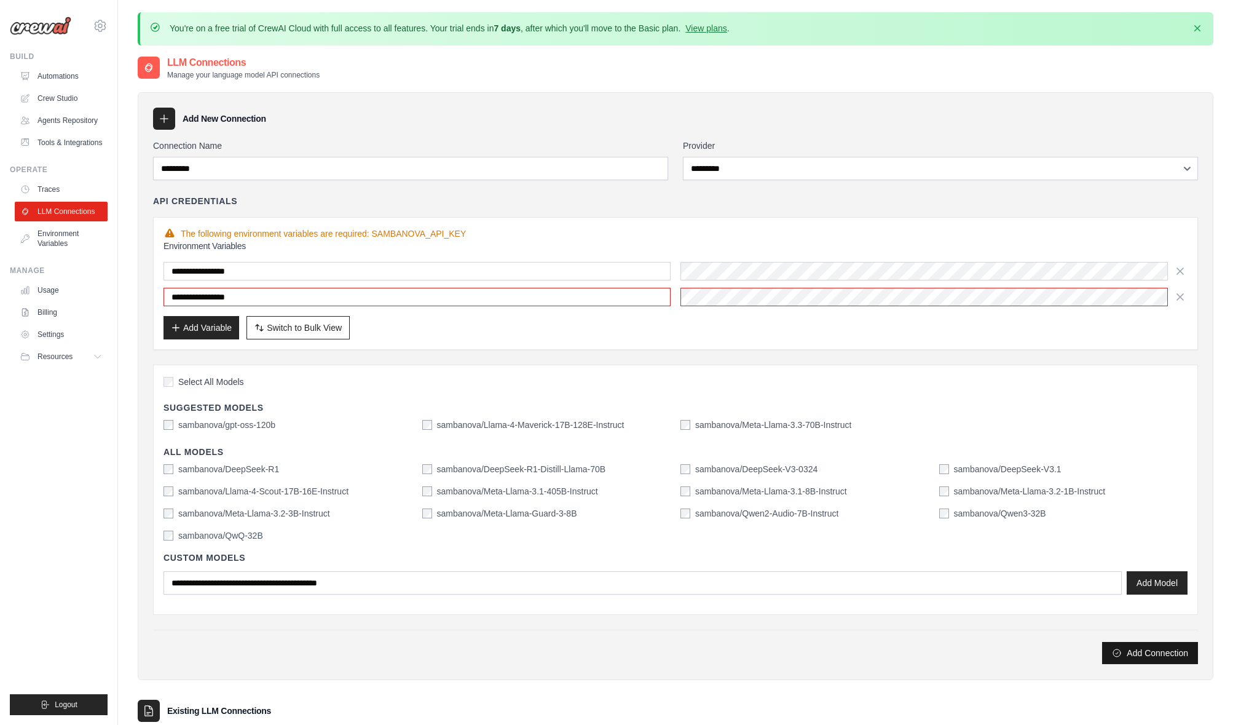
click at [1137, 650] on button "Add Connection" at bounding box center [1150, 653] width 96 height 22
click at [1137, 647] on button "Add Connection" at bounding box center [1150, 653] width 96 height 22
click at [1137, 642] on button "Add Connection" at bounding box center [1150, 653] width 96 height 22
click at [1158, 578] on button "Add Model" at bounding box center [1157, 581] width 61 height 23
click at [329, 333] on button "Switch to Bulk View Switch to Table View" at bounding box center [298, 327] width 103 height 23
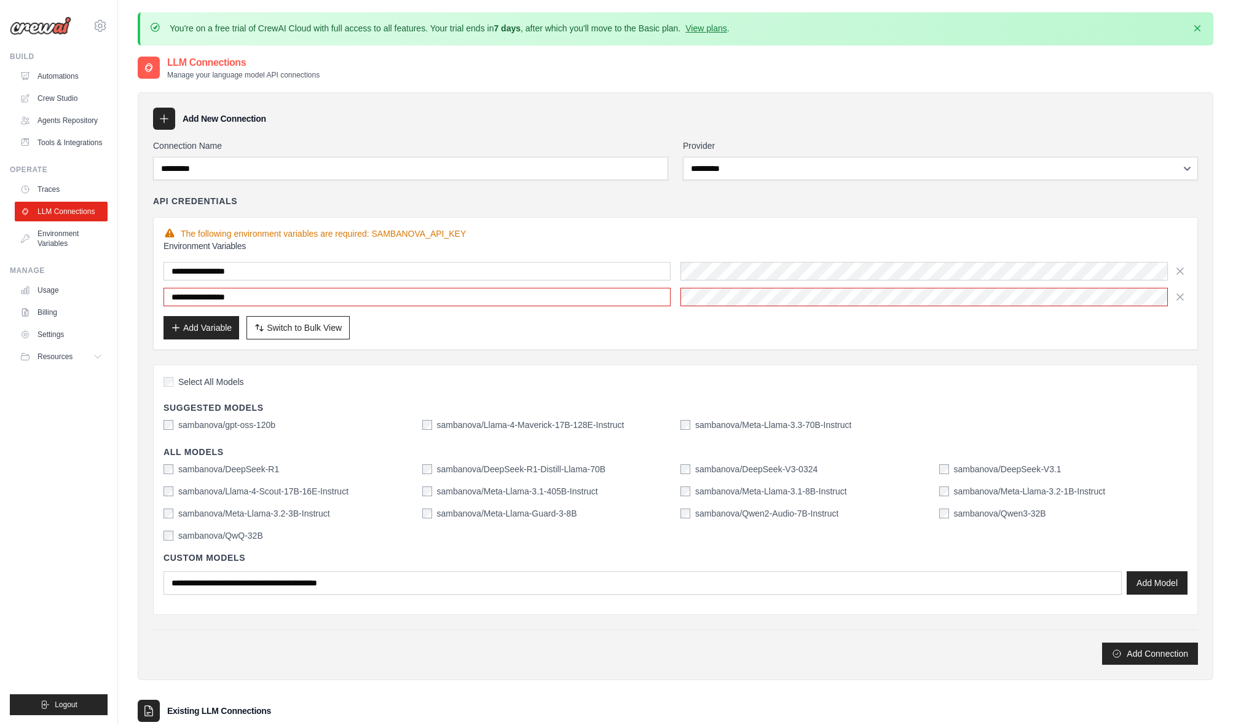
type textarea "**********"
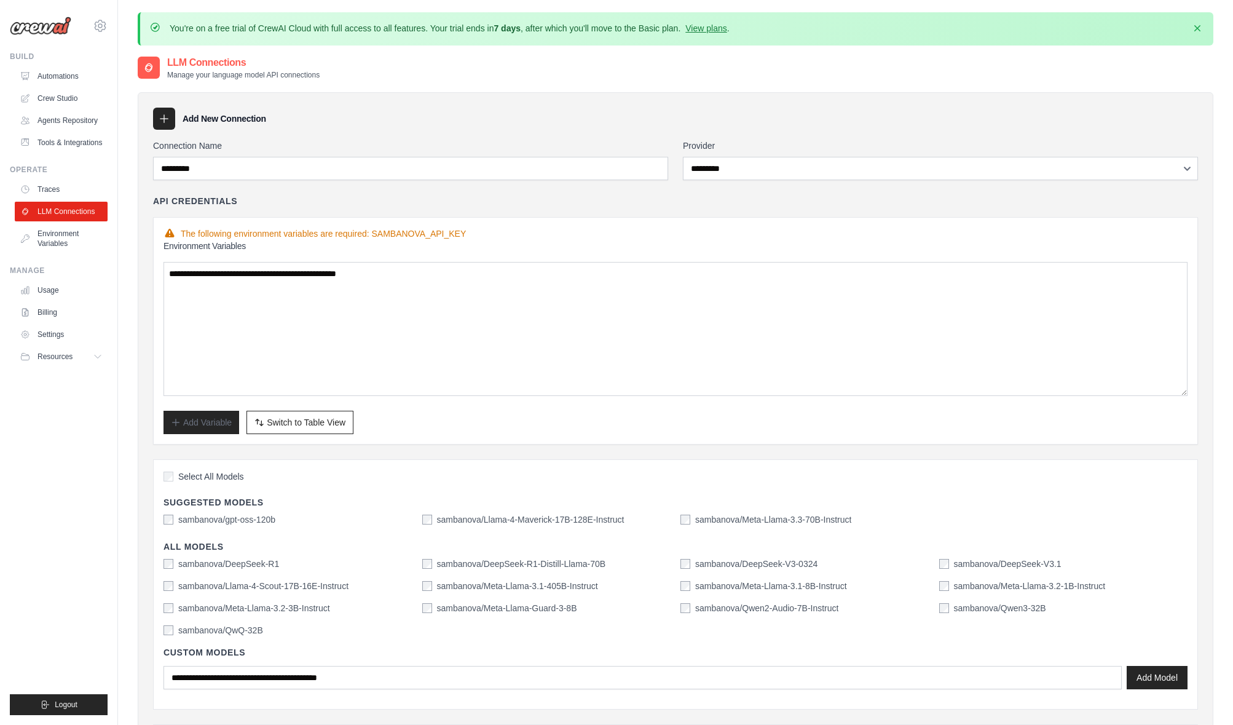
click at [314, 418] on span "Switch to Table View" at bounding box center [306, 422] width 79 height 12
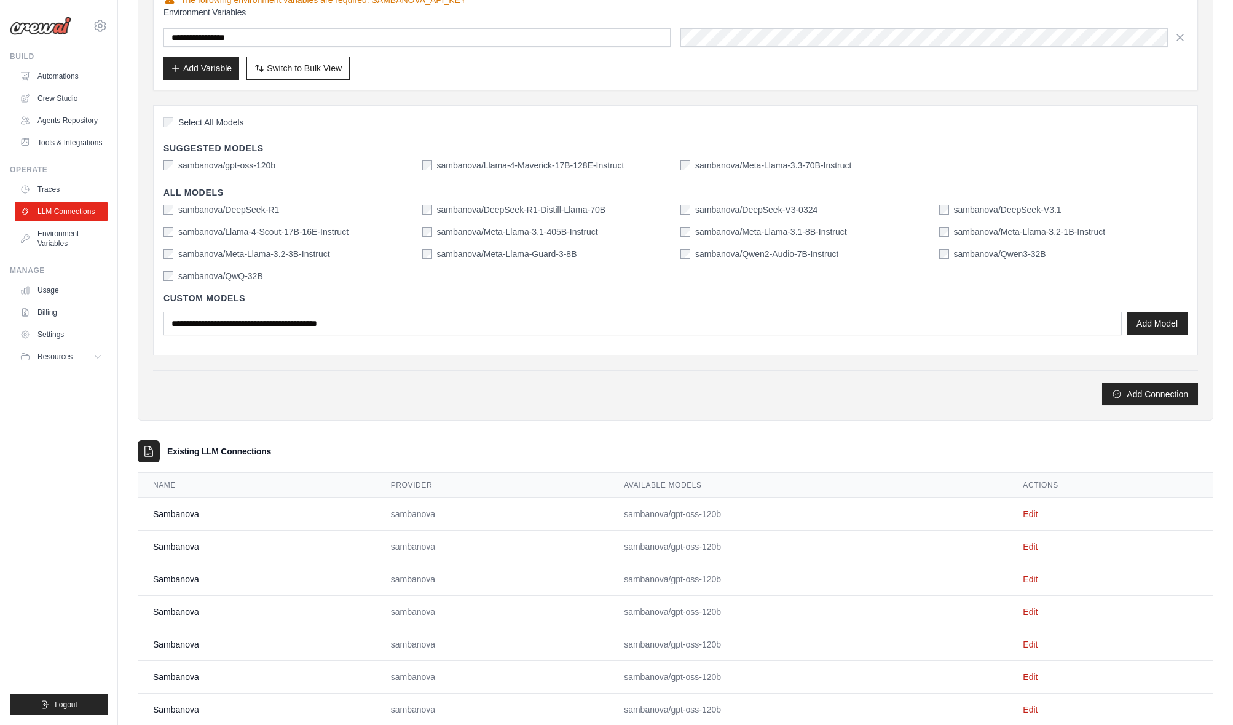
scroll to position [429, 0]
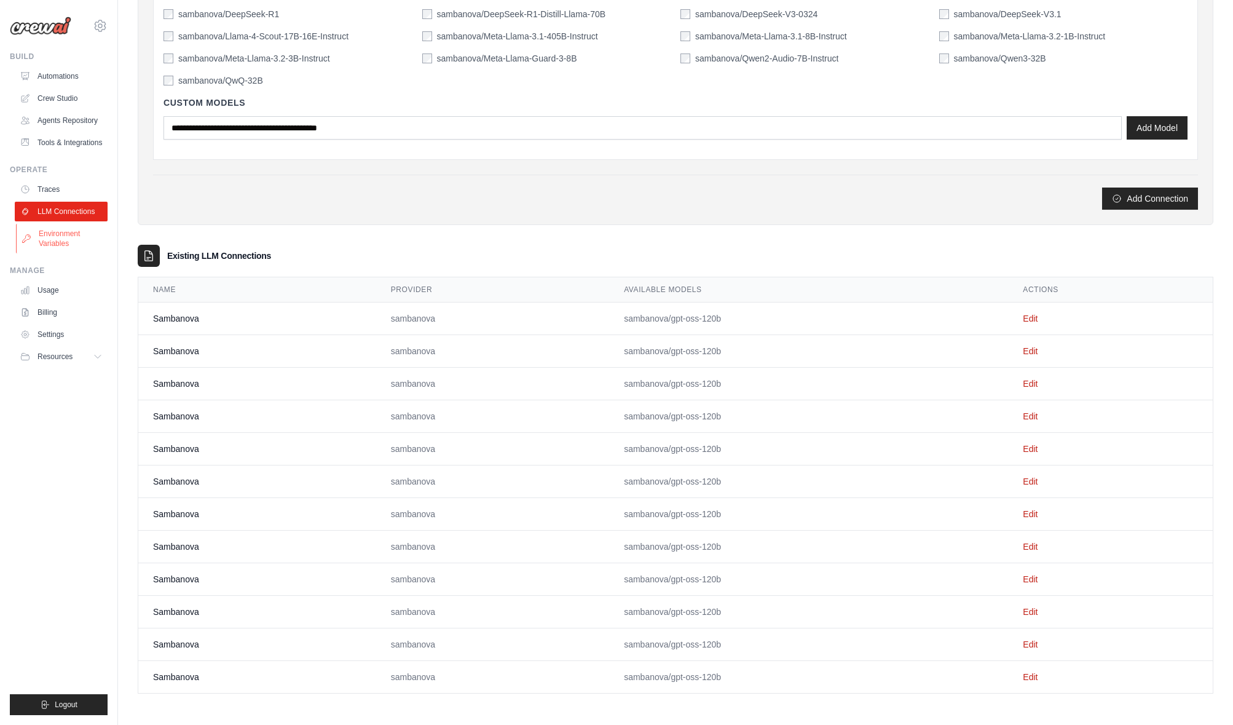
click at [76, 246] on link "Environment Variables" at bounding box center [62, 239] width 93 height 30
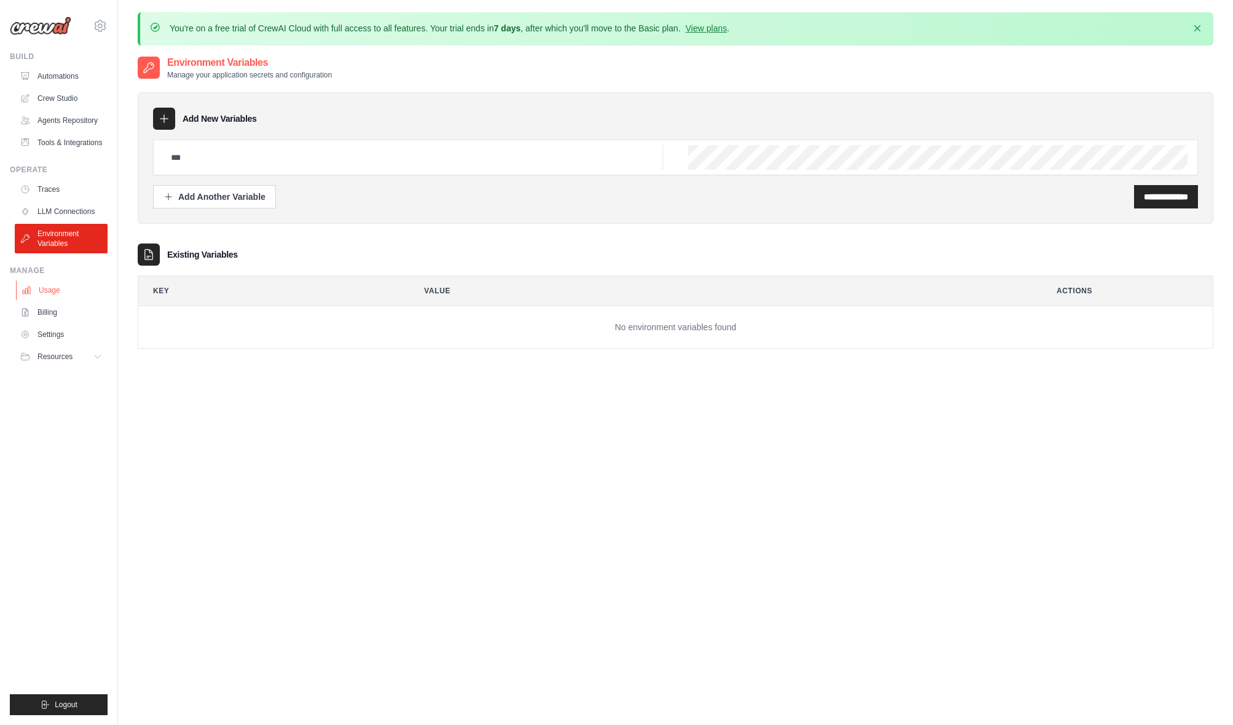
click at [30, 292] on icon at bounding box center [27, 290] width 10 height 10
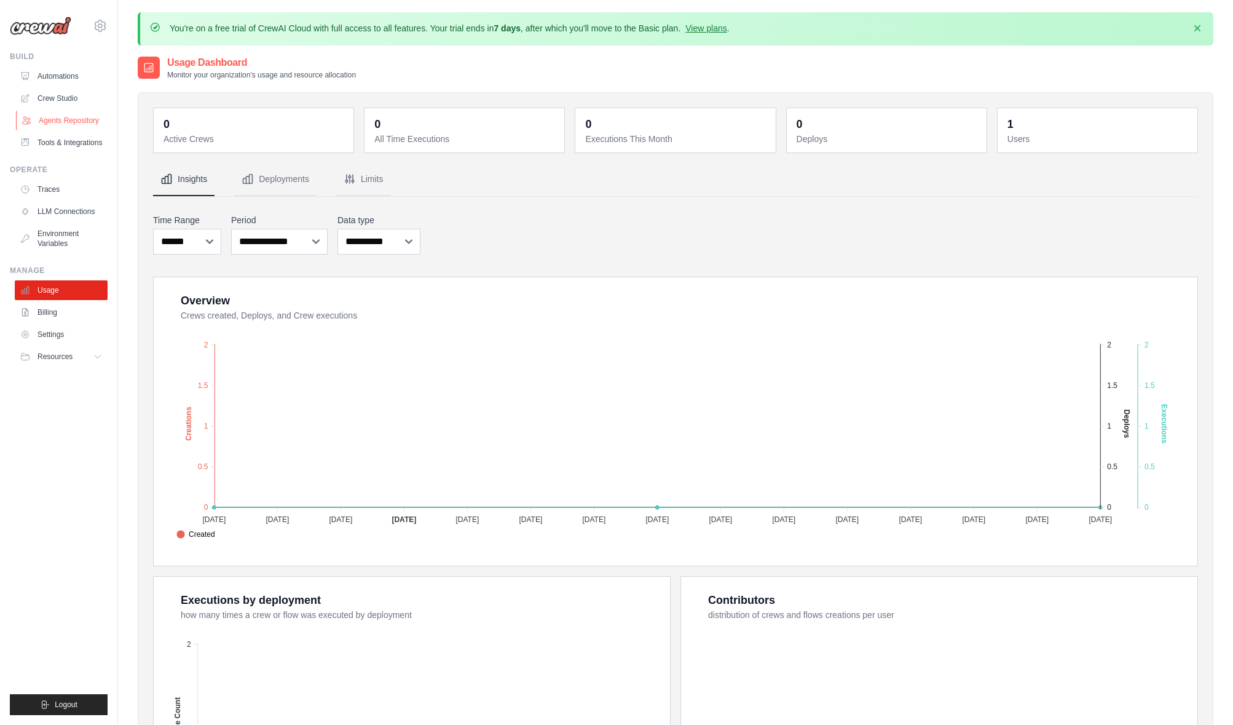
click at [65, 119] on link "Agents Repository" at bounding box center [62, 121] width 93 height 20
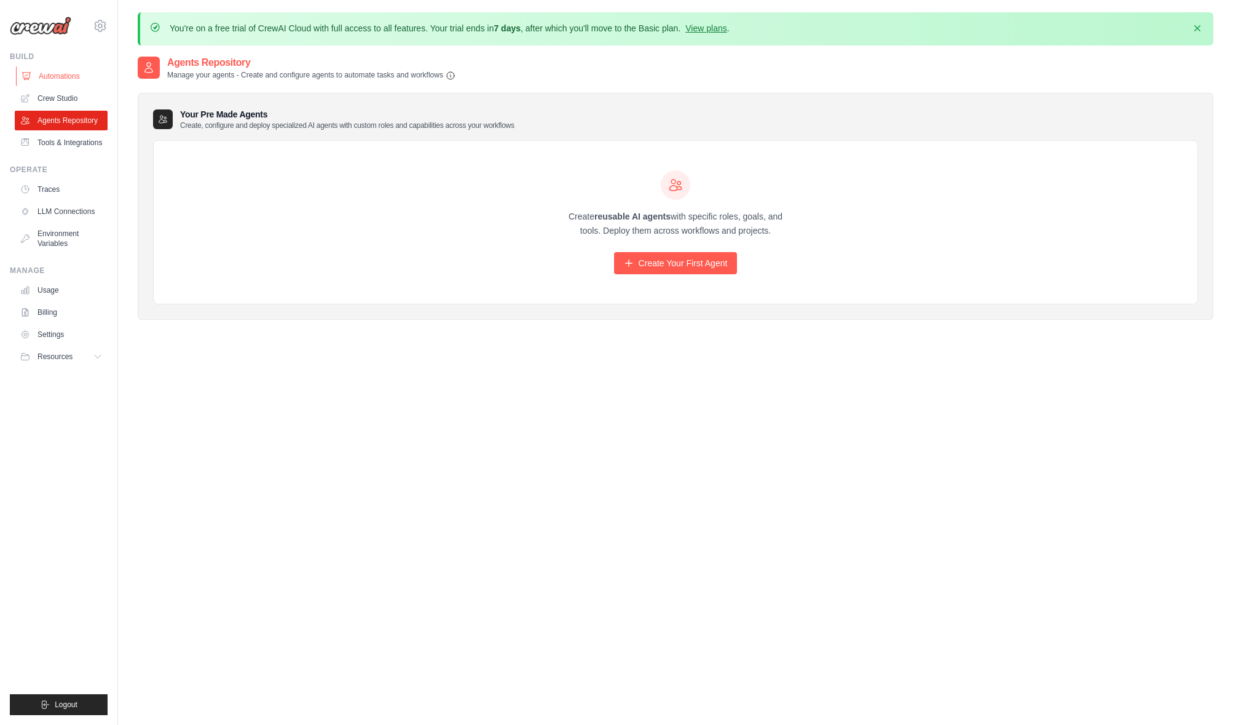
click at [61, 69] on link "Automations" at bounding box center [62, 76] width 93 height 20
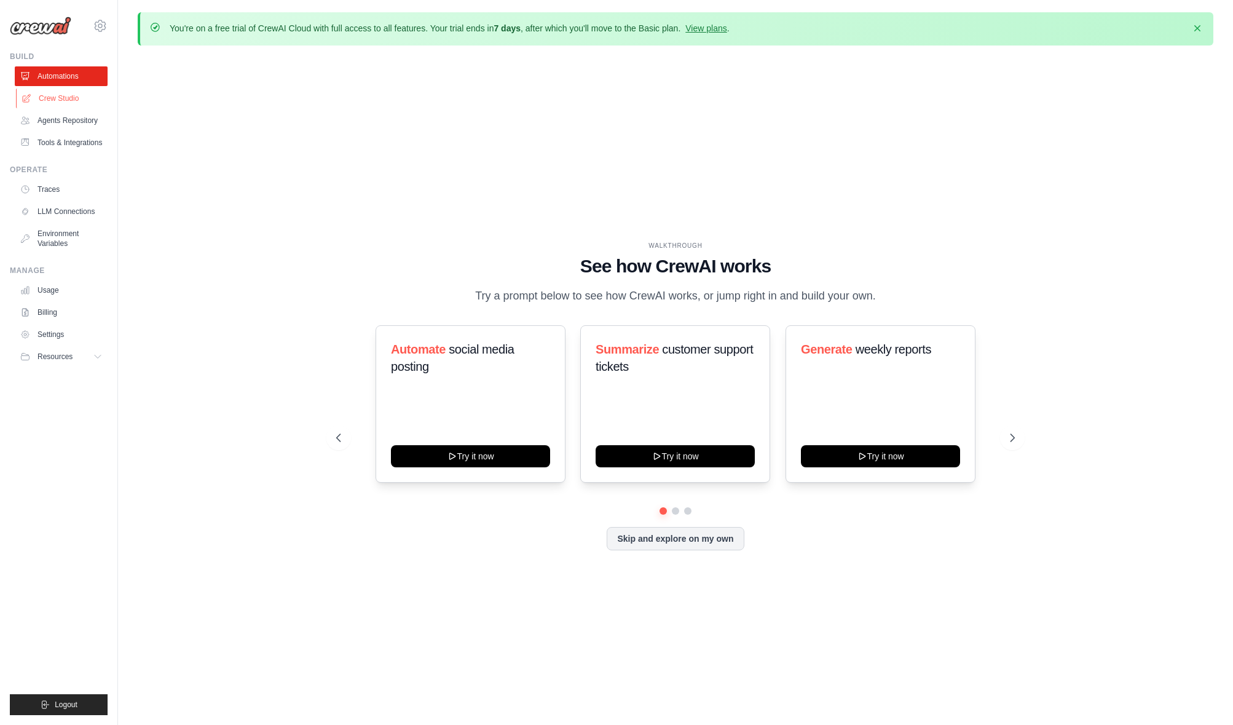
click at [68, 99] on link "Crew Studio" at bounding box center [62, 99] width 93 height 20
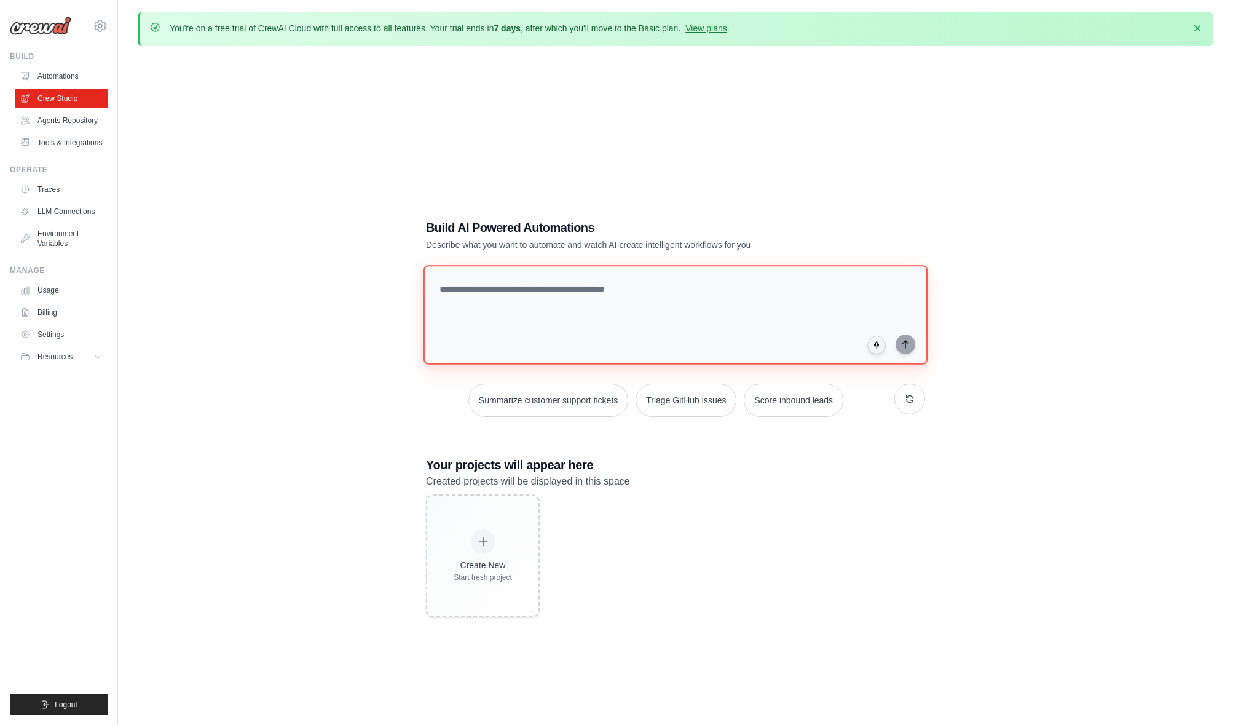
click at [621, 299] on textarea at bounding box center [676, 315] width 504 height 100
click at [69, 123] on link "Agents Repository" at bounding box center [62, 121] width 93 height 20
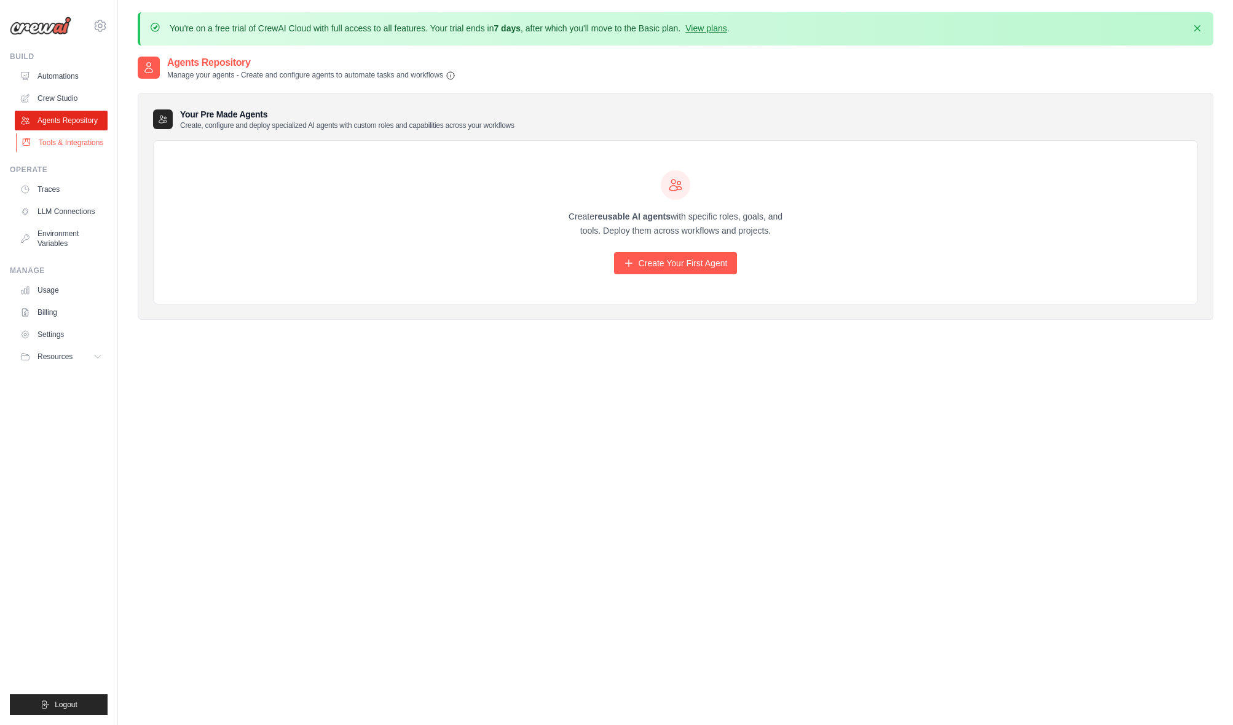
click at [74, 148] on link "Tools & Integrations" at bounding box center [62, 143] width 93 height 20
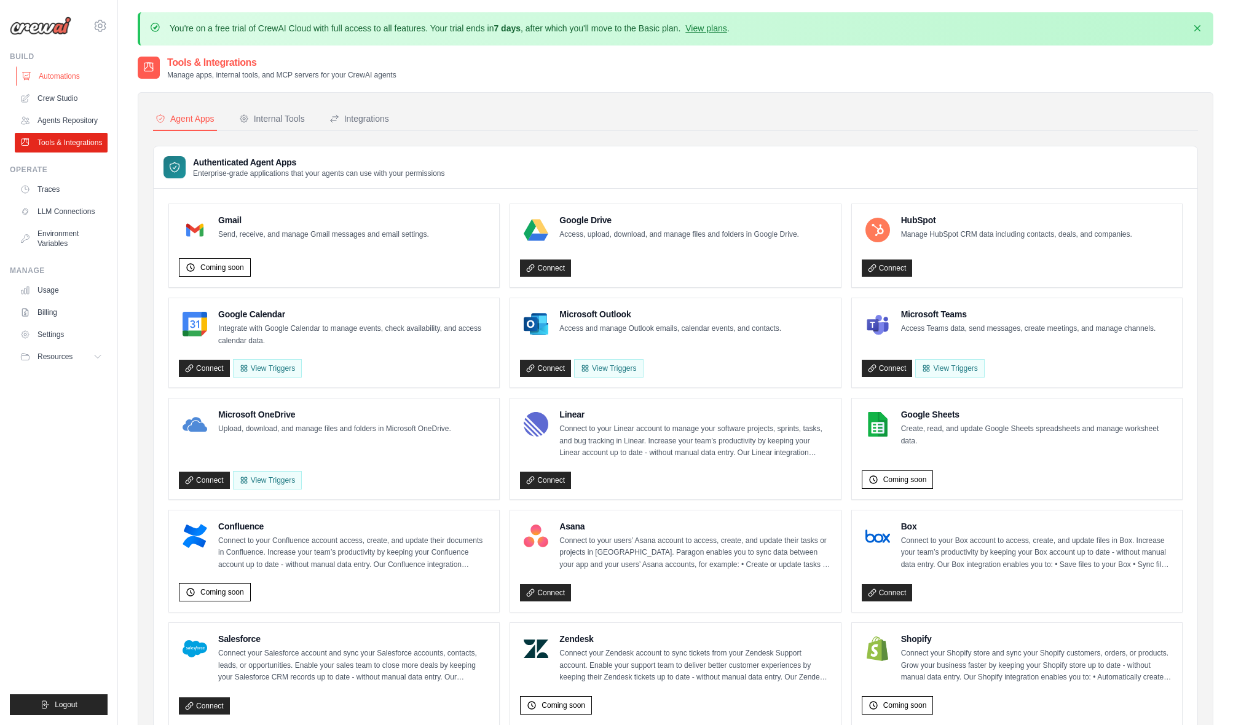
click at [60, 70] on link "Automations" at bounding box center [62, 76] width 93 height 20
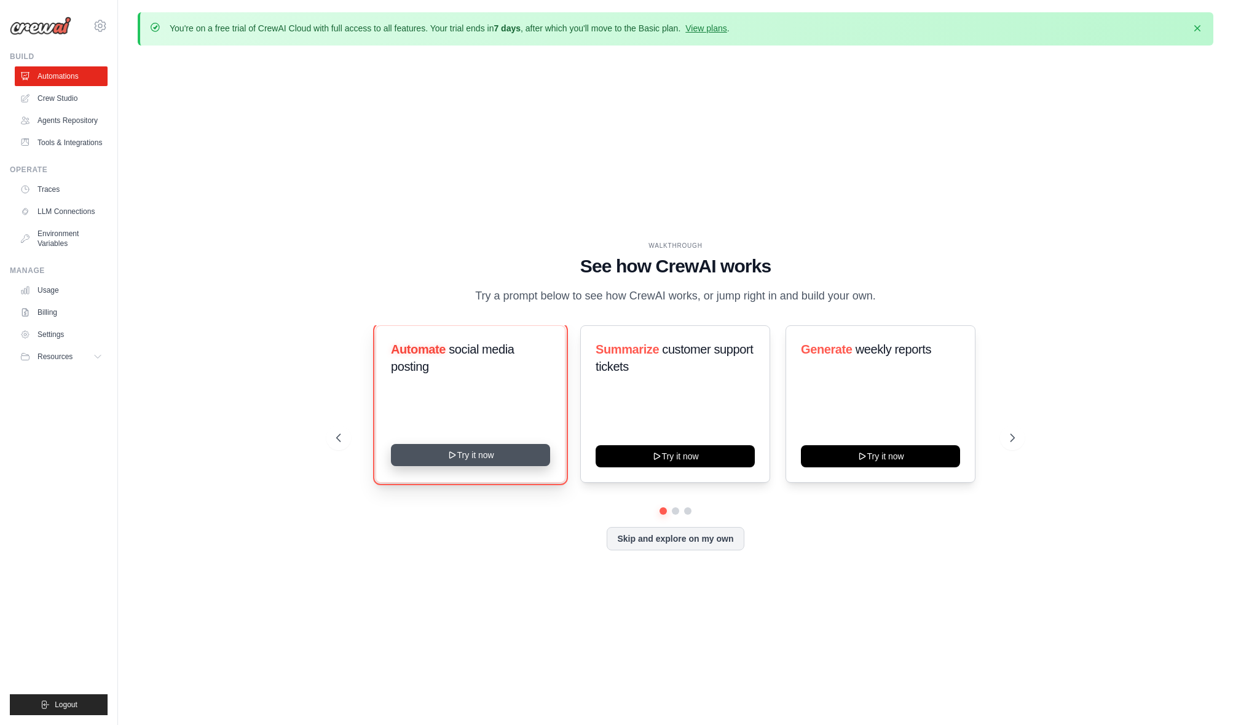
click at [494, 452] on button "Try it now" at bounding box center [470, 455] width 159 height 22
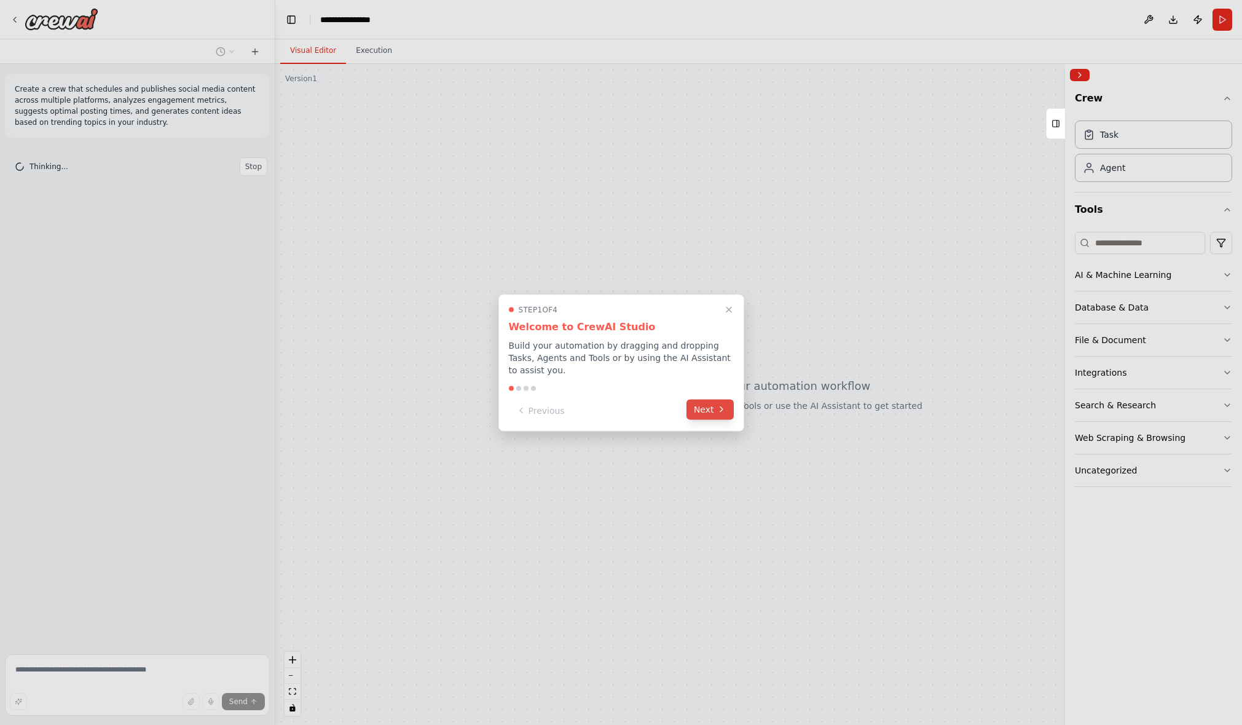
click at [717, 408] on icon at bounding box center [722, 409] width 10 height 10
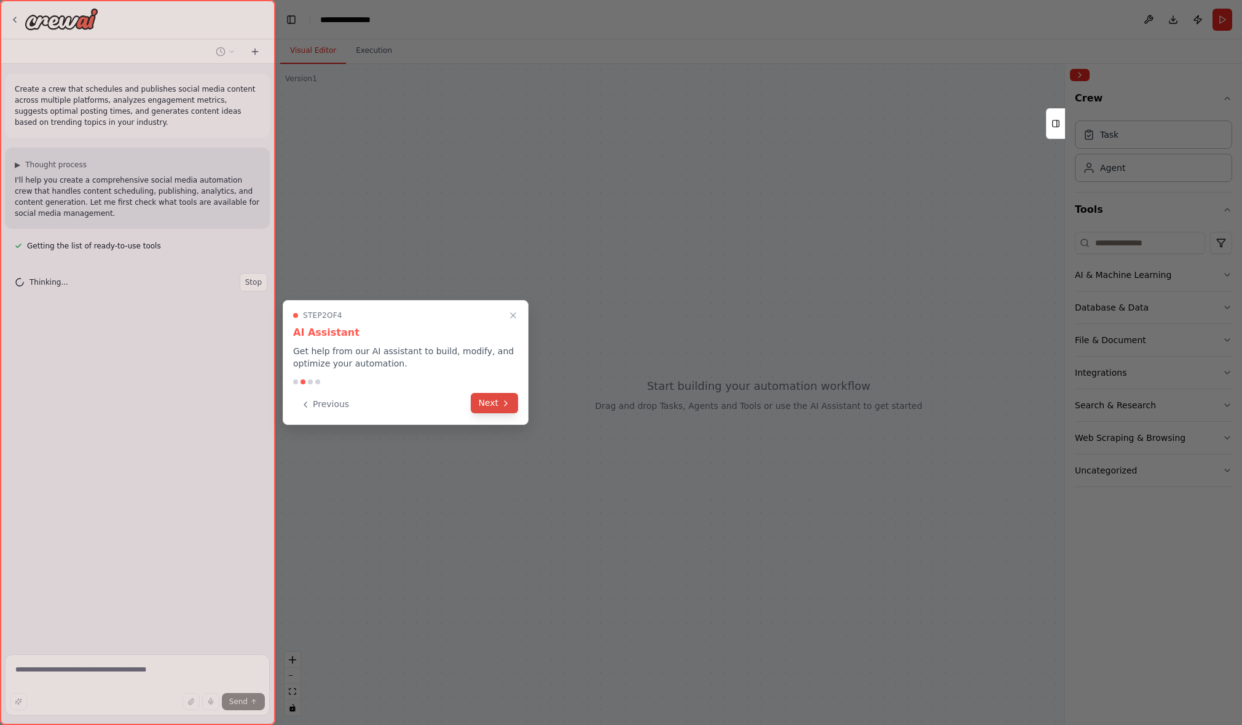
click at [501, 403] on icon at bounding box center [506, 403] width 10 height 10
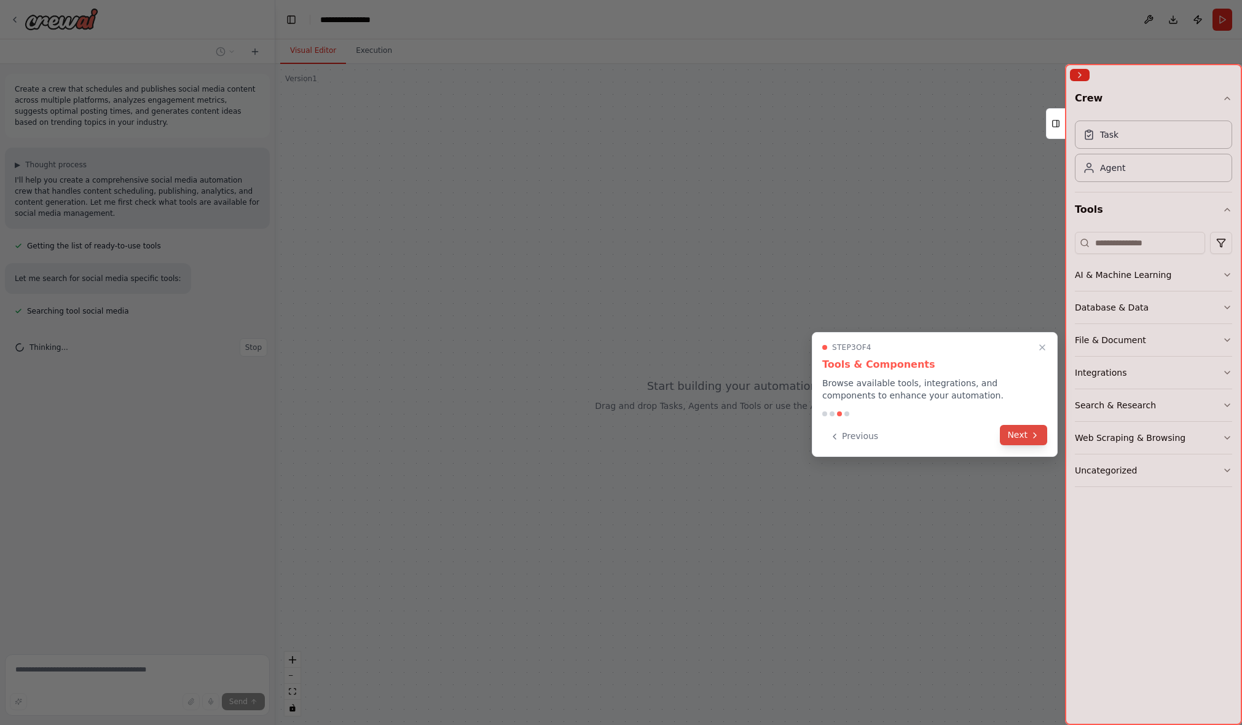
click at [1017, 435] on button "Next" at bounding box center [1023, 435] width 47 height 20
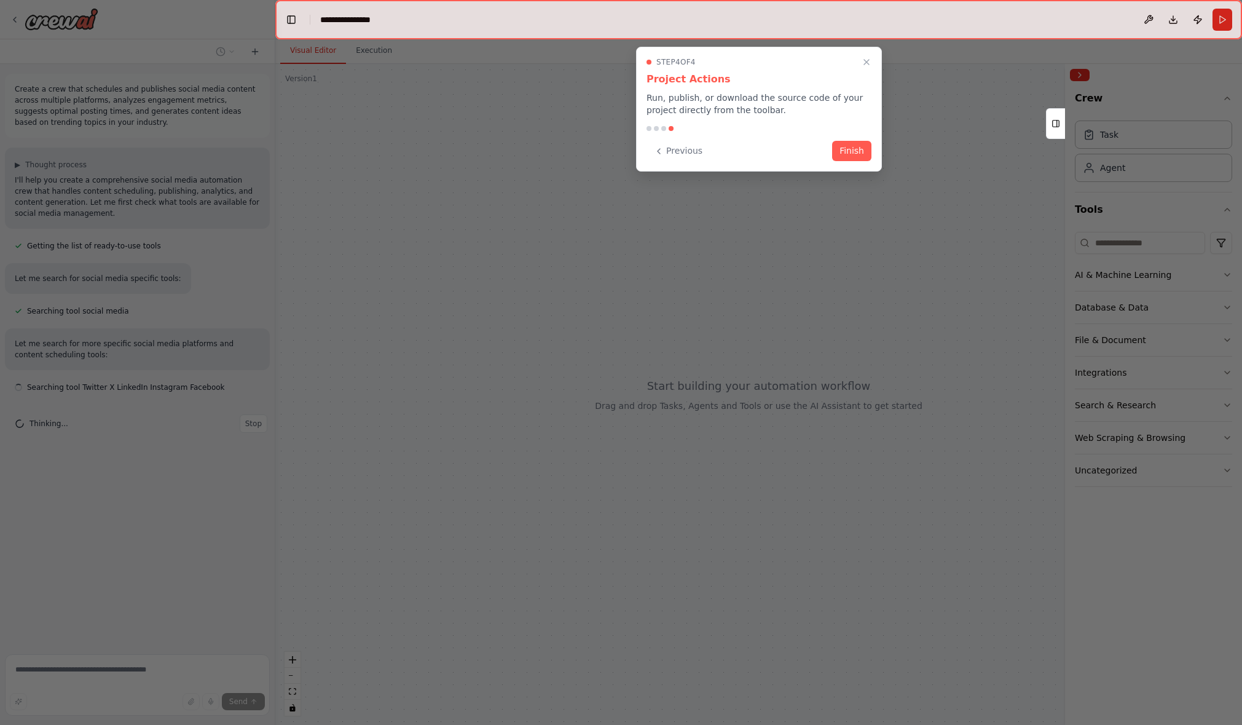
click at [851, 146] on button "Finish" at bounding box center [851, 151] width 39 height 20
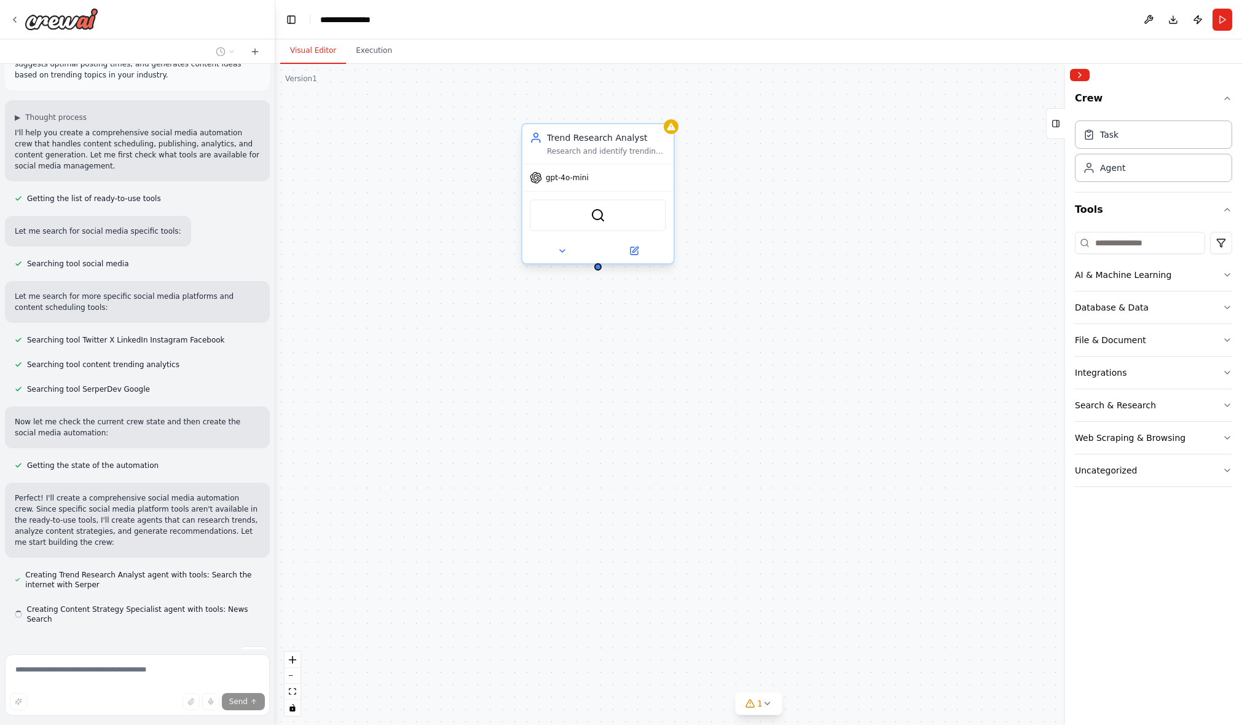
scroll to position [82, 0]
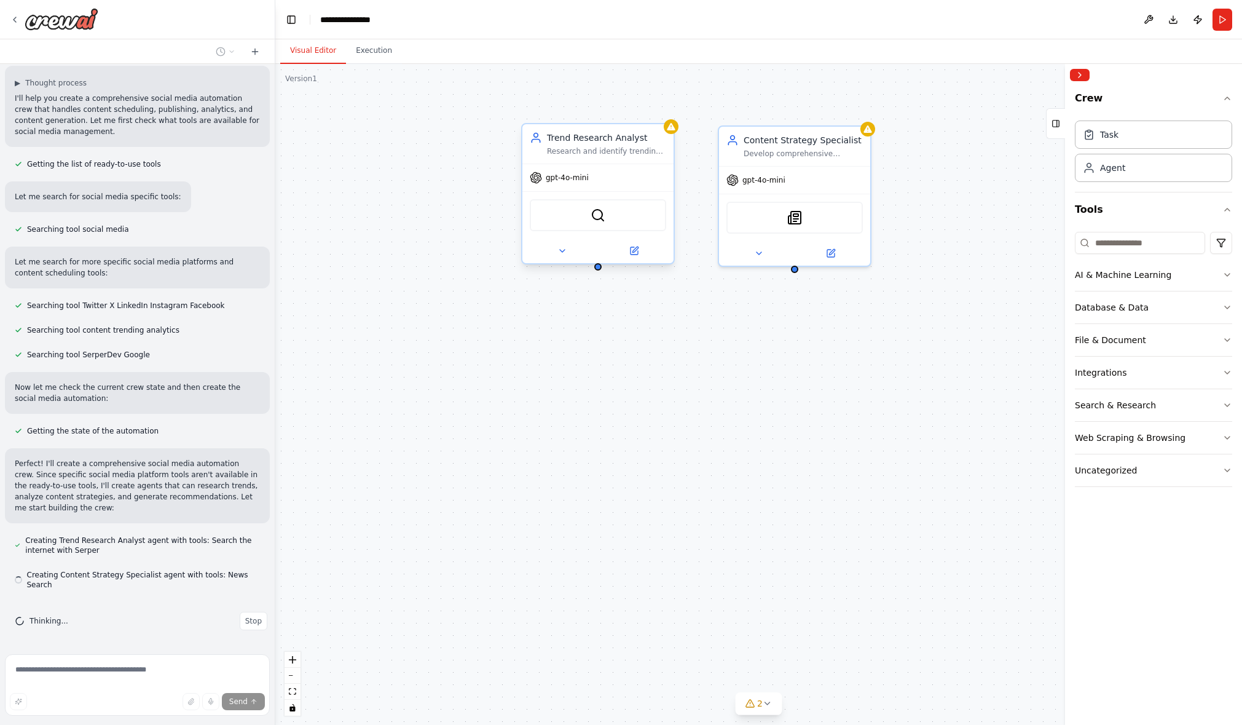
click at [579, 176] on span "gpt-4o-mini" at bounding box center [567, 178] width 43 height 10
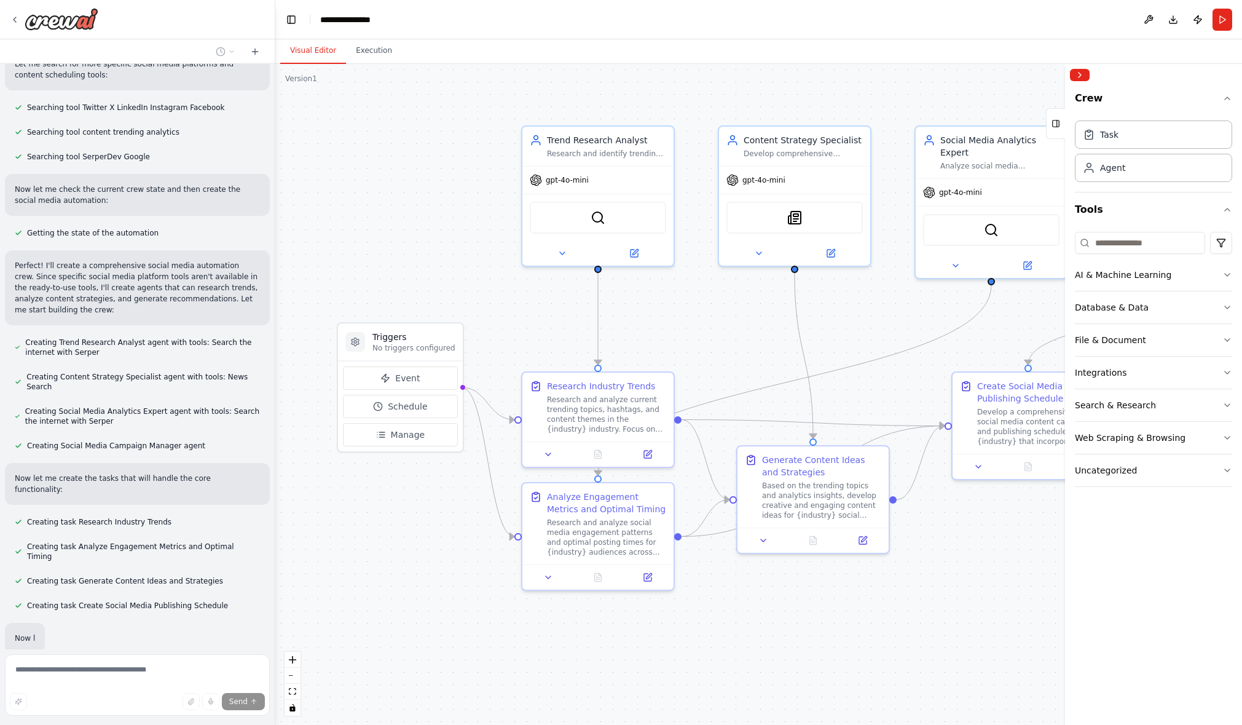
scroll to position [309, 0]
